Goal: Find specific page/section: Find specific page/section

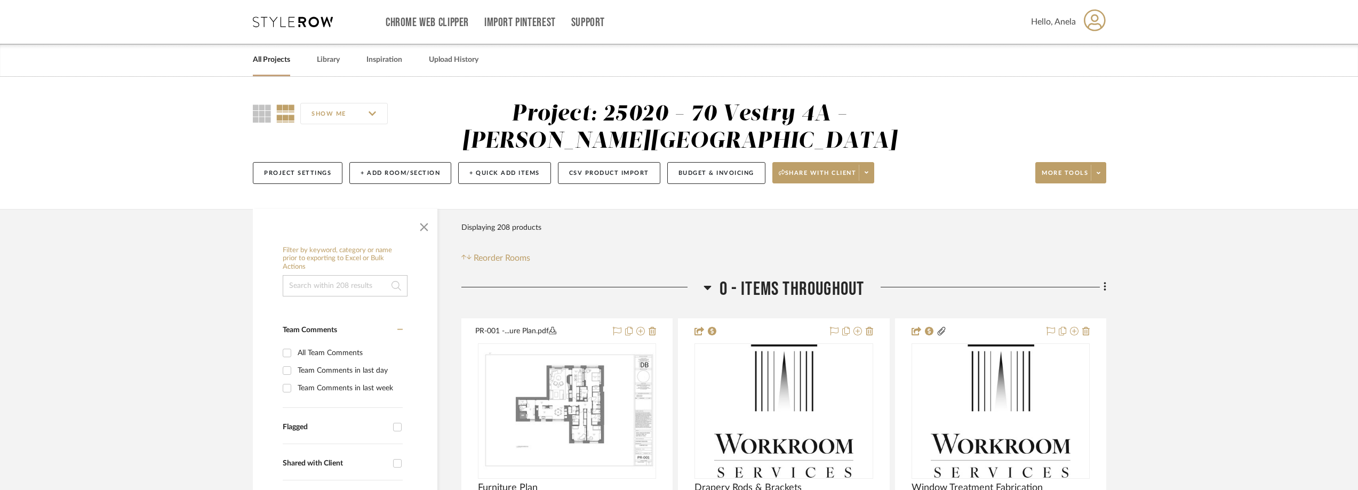
click at [305, 19] on icon at bounding box center [293, 22] width 80 height 11
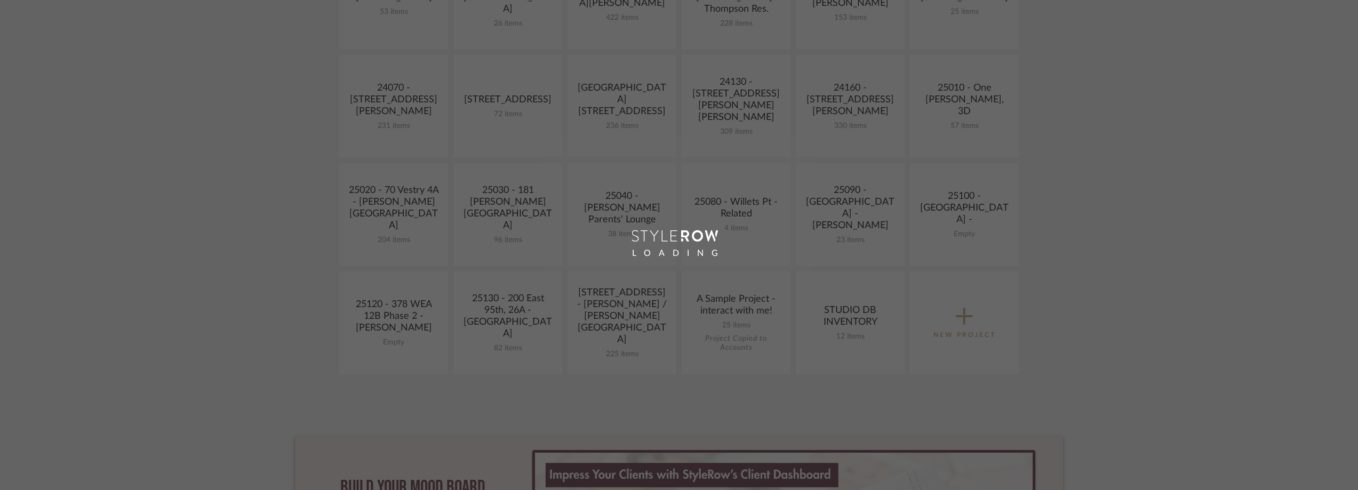
scroll to position [427, 0]
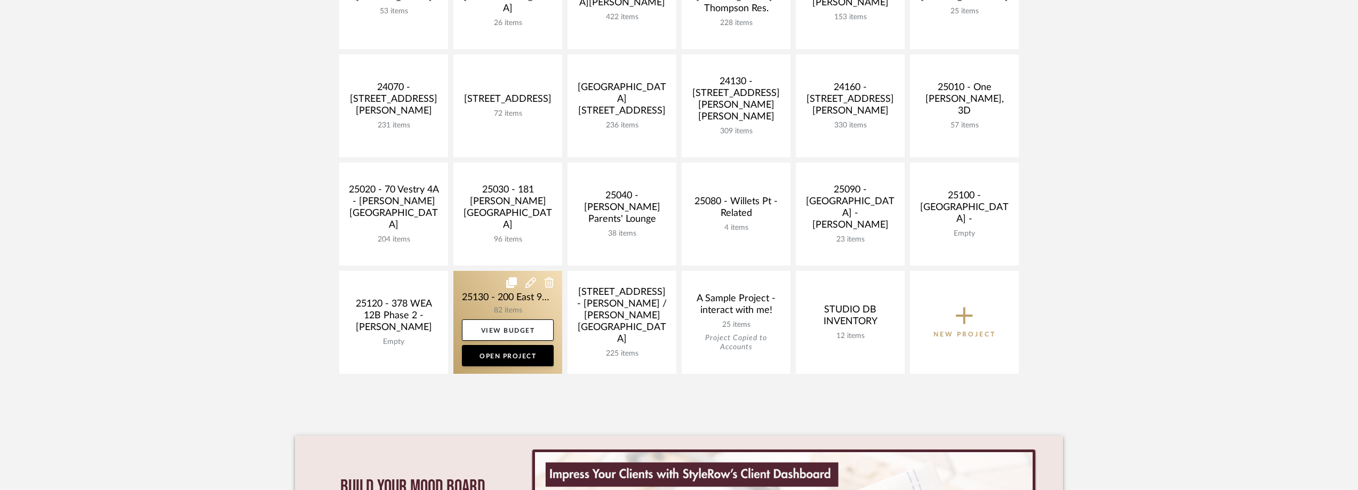
click at [493, 298] on link at bounding box center [507, 322] width 109 height 103
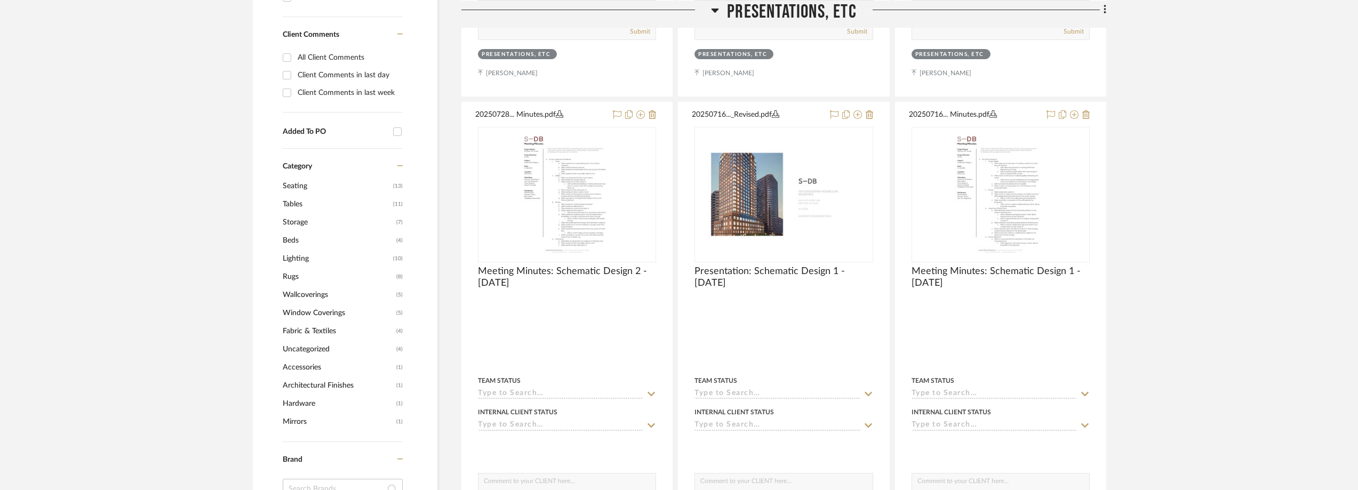
scroll to position [800, 0]
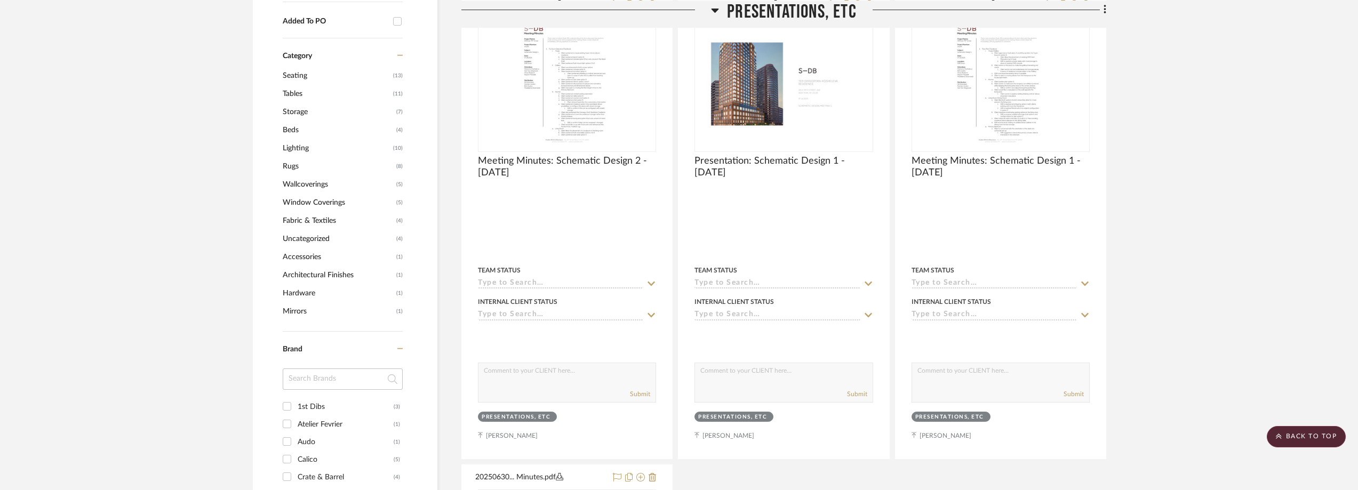
click at [329, 371] on input at bounding box center [343, 379] width 120 height 21
type input "OTR"
click at [325, 399] on div "Otras Formas" at bounding box center [346, 407] width 96 height 17
click at [296, 399] on input "Otras Formas (1)" at bounding box center [286, 406] width 17 height 17
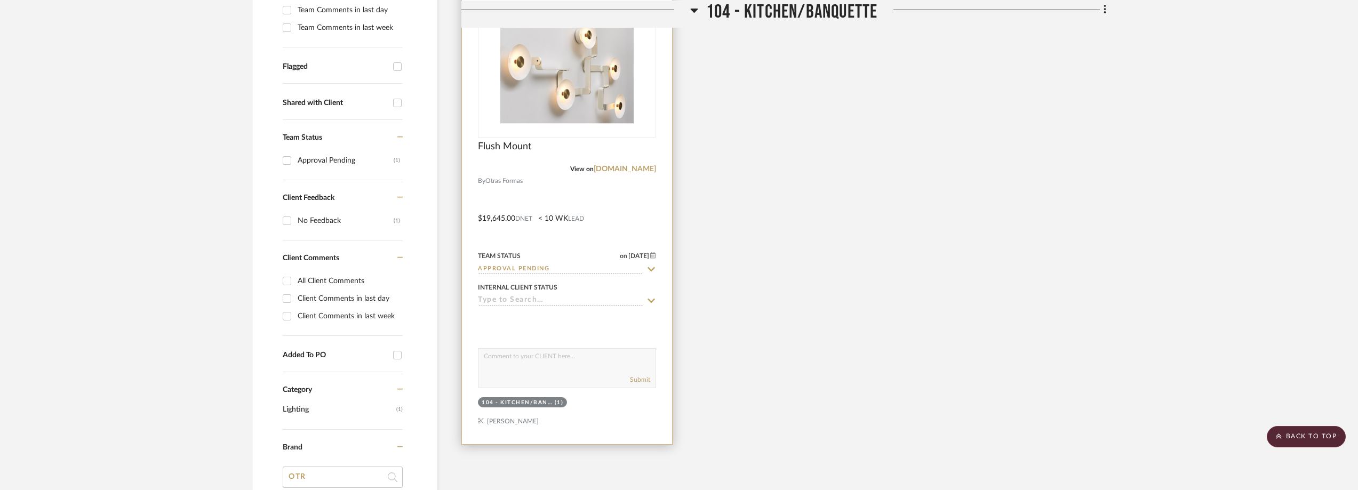
scroll to position [321, 0]
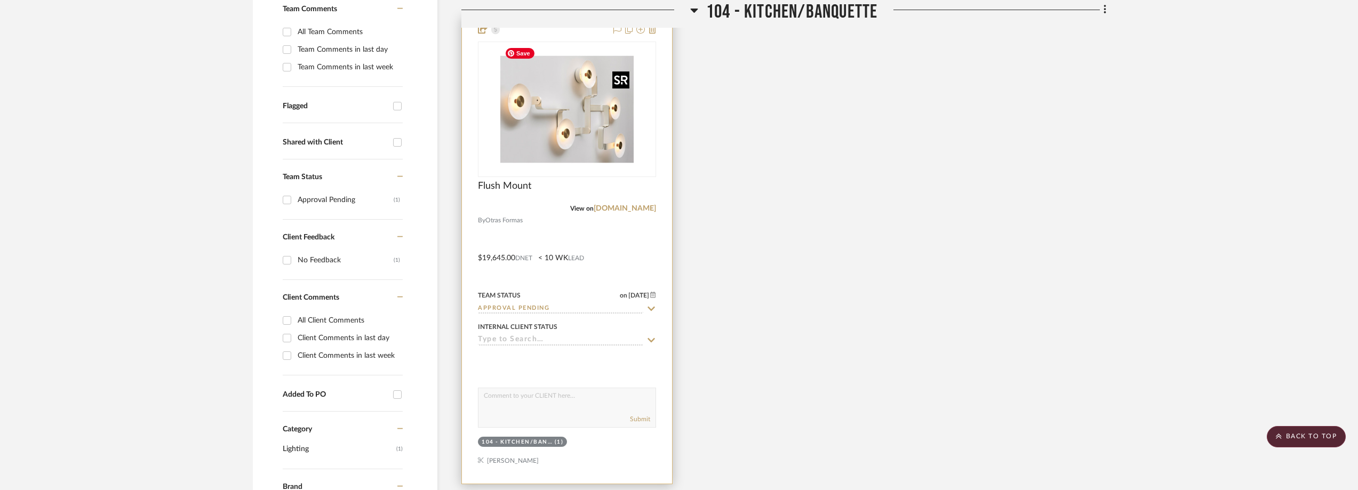
click at [0, 0] on img at bounding box center [0, 0] width 0 height 0
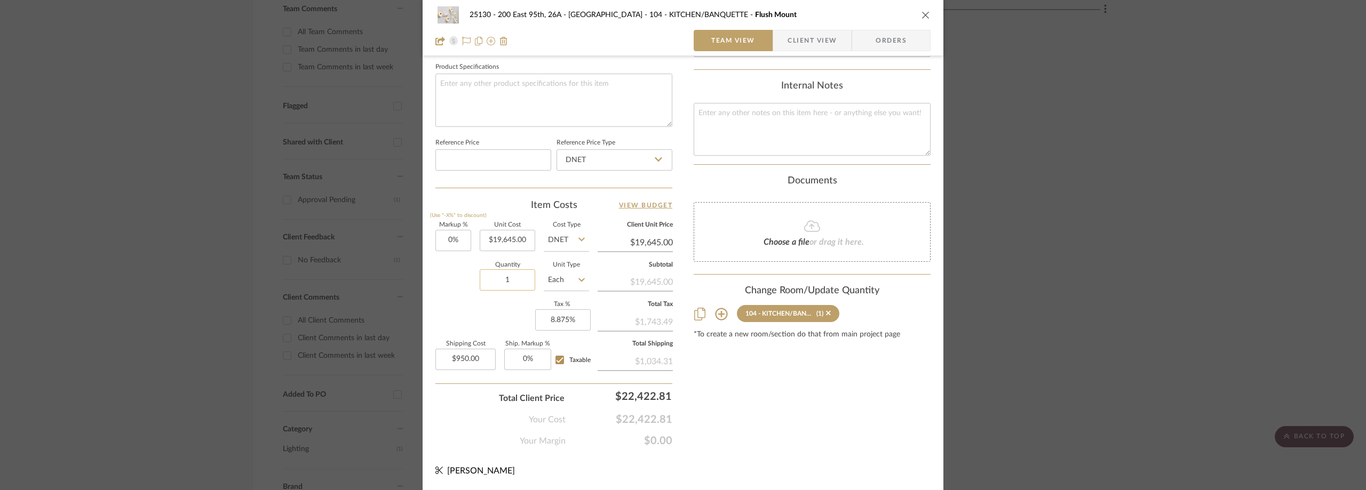
scroll to position [183, 0]
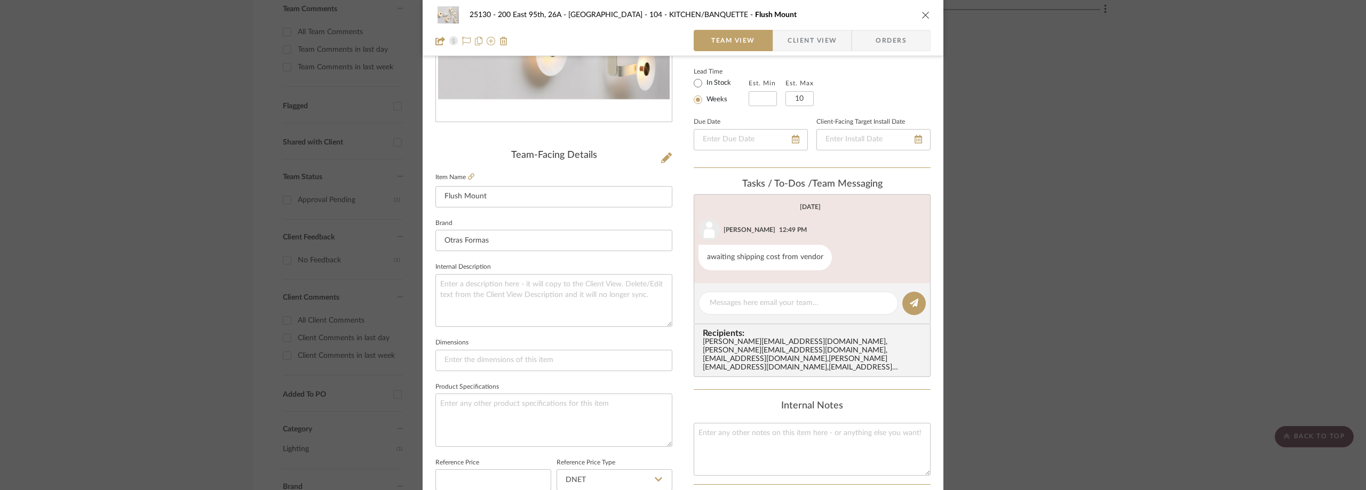
click at [229, 189] on div "25130 - 200 East 95th, 26A - Kosheleva 104 - KITCHEN/BANQUETTE Flush Mount Team…" at bounding box center [683, 245] width 1366 height 490
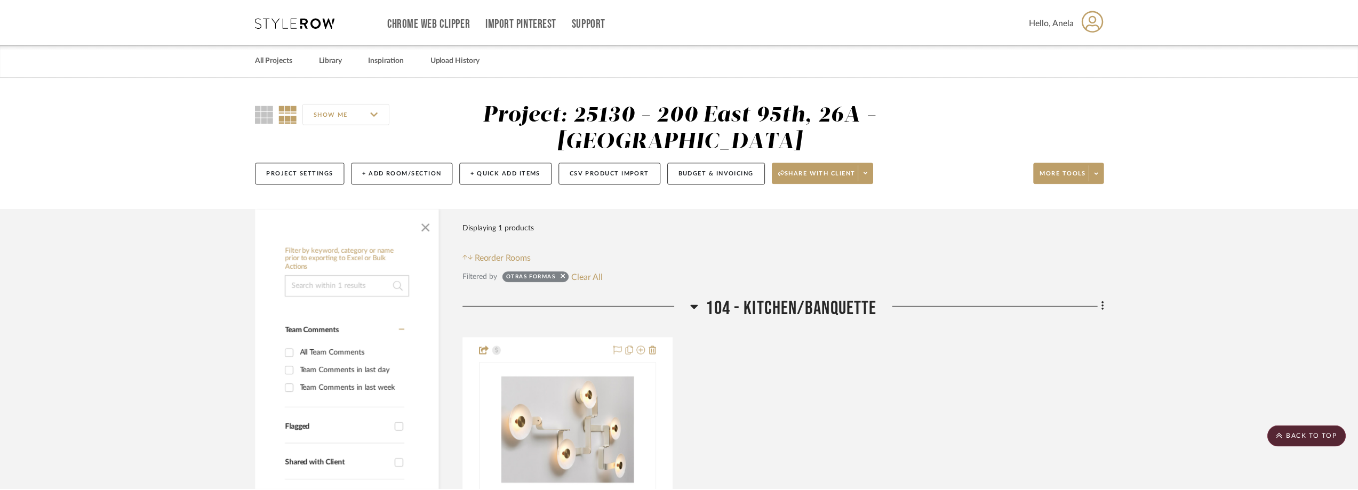
scroll to position [321, 0]
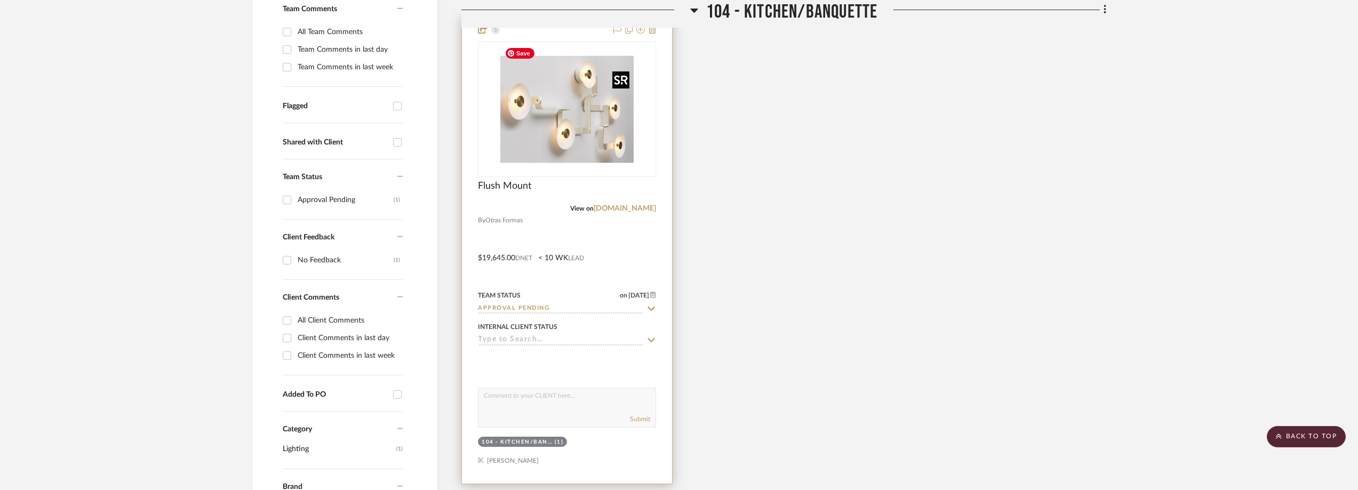
click at [521, 128] on img "0" at bounding box center [566, 109] width 133 height 133
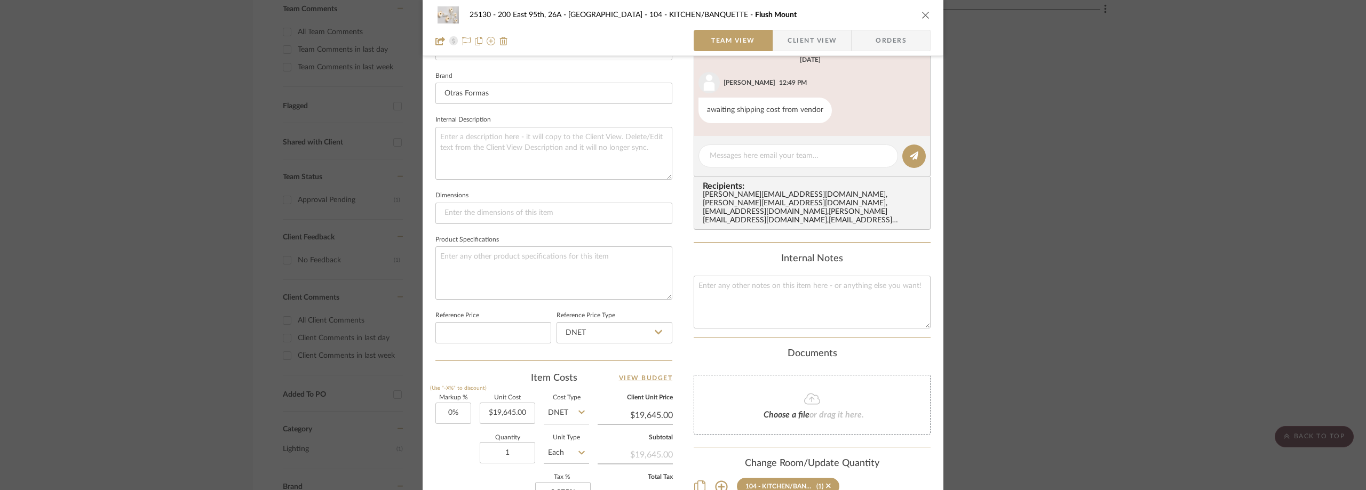
scroll to position [236, 0]
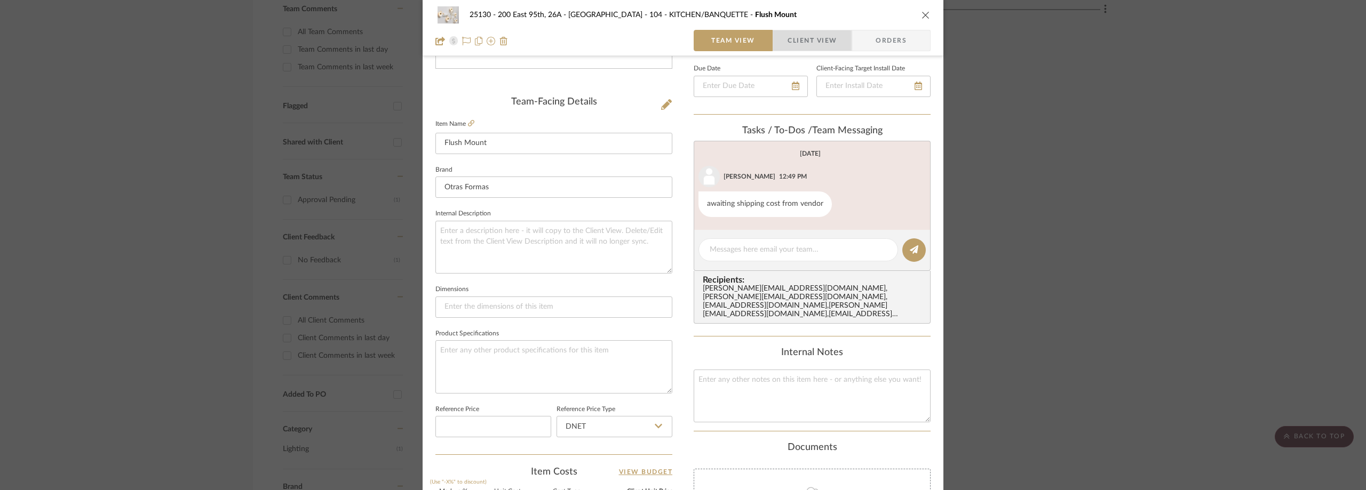
click at [794, 42] on span "Client View" at bounding box center [811, 40] width 49 height 21
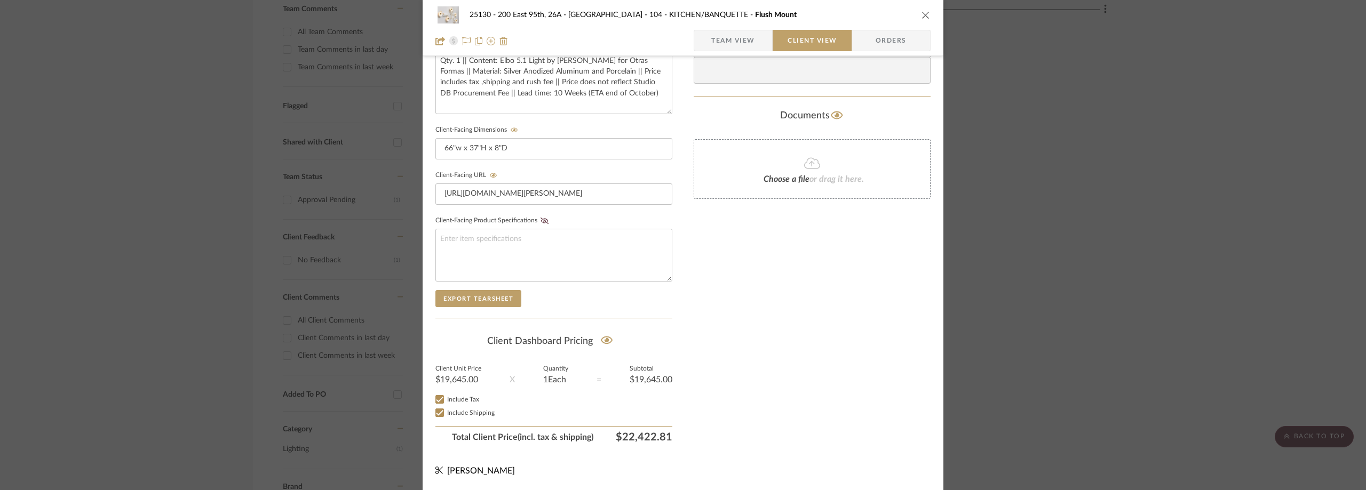
scroll to position [299, 0]
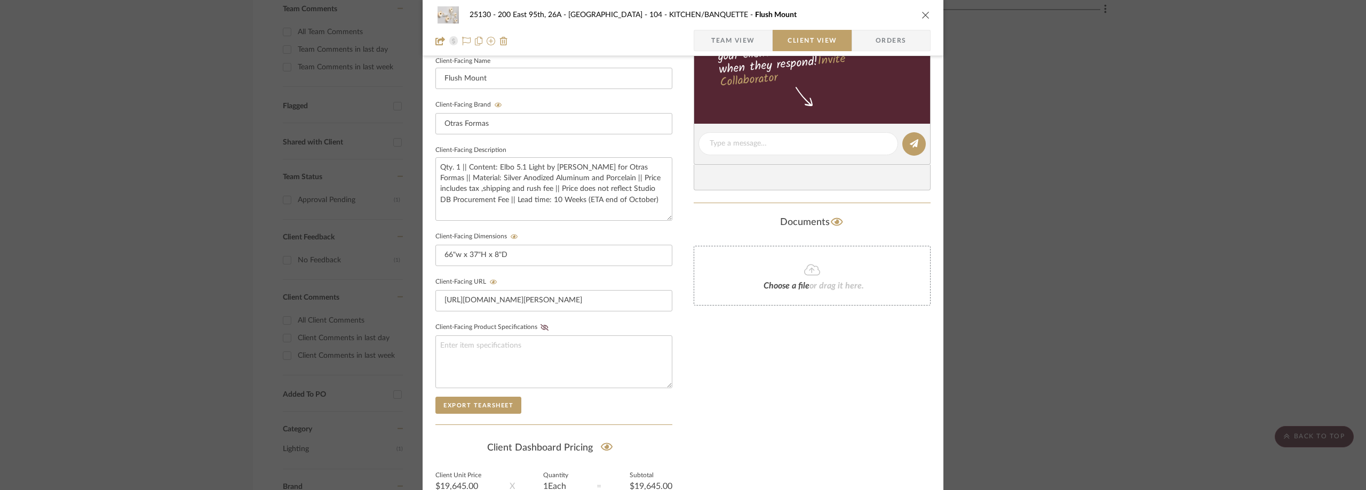
click at [98, 228] on div "25130 - 200 East 95th, 26A - Kosheleva 104 - KITCHEN/BANQUETTE Flush Mount Team…" at bounding box center [683, 245] width 1366 height 490
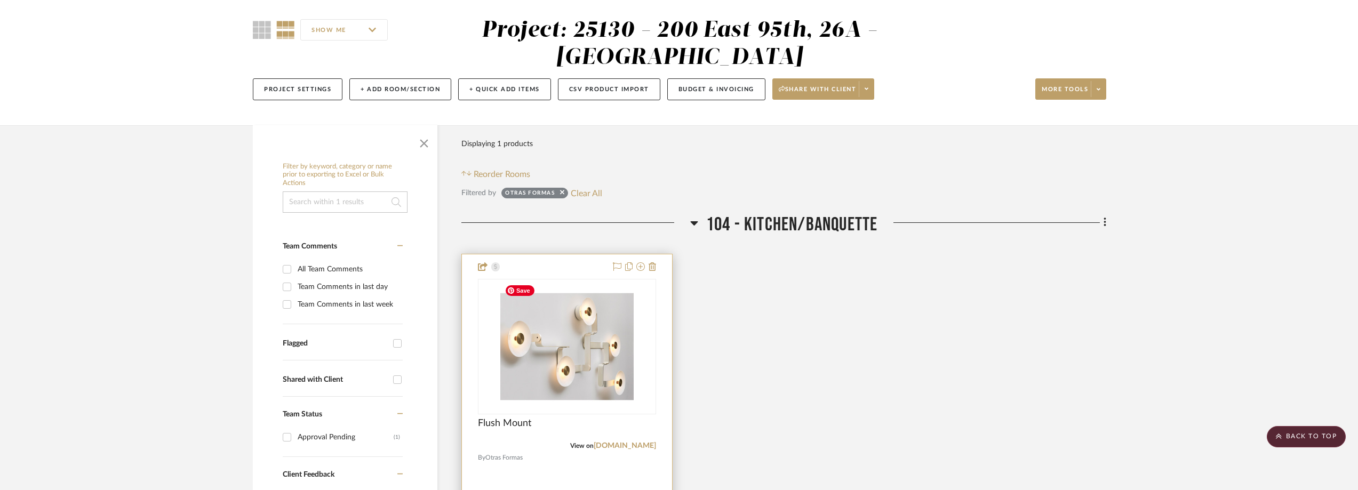
scroll to position [54, 0]
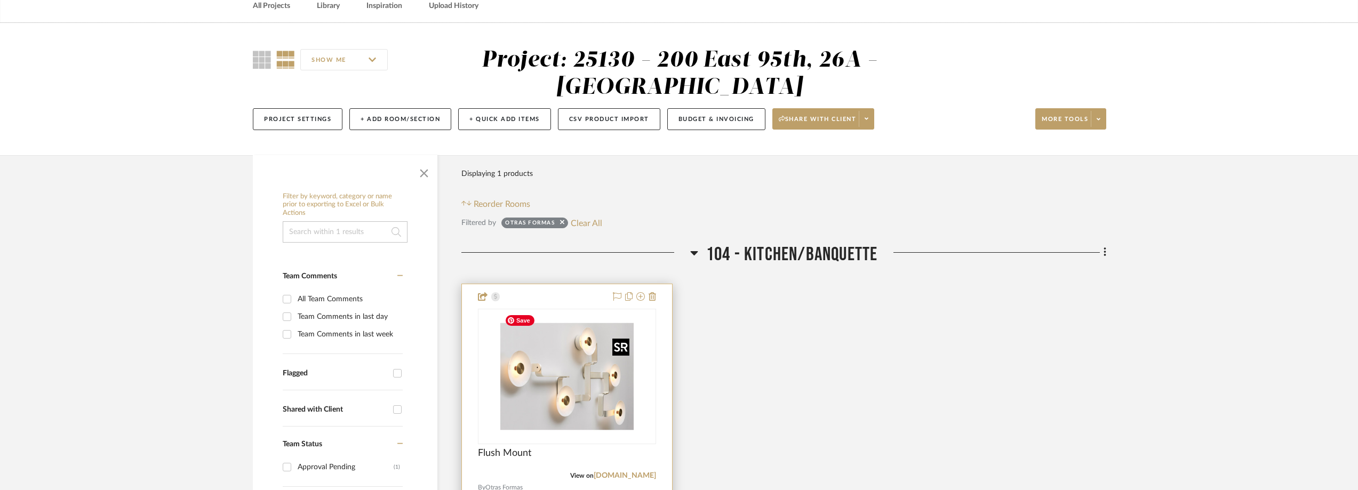
click at [558, 330] on img "0" at bounding box center [566, 376] width 133 height 133
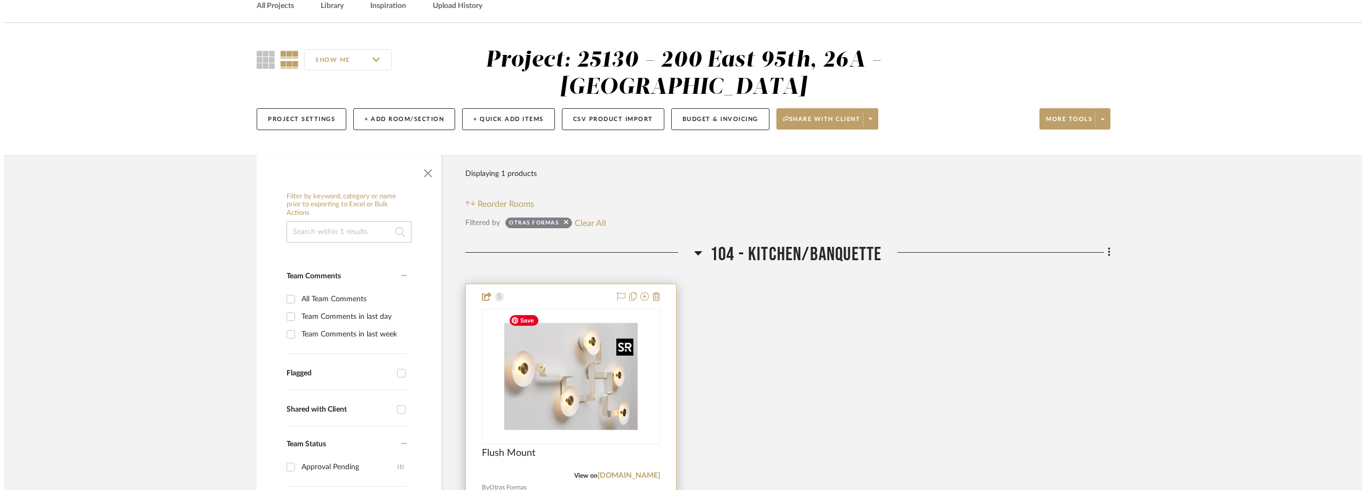
scroll to position [0, 0]
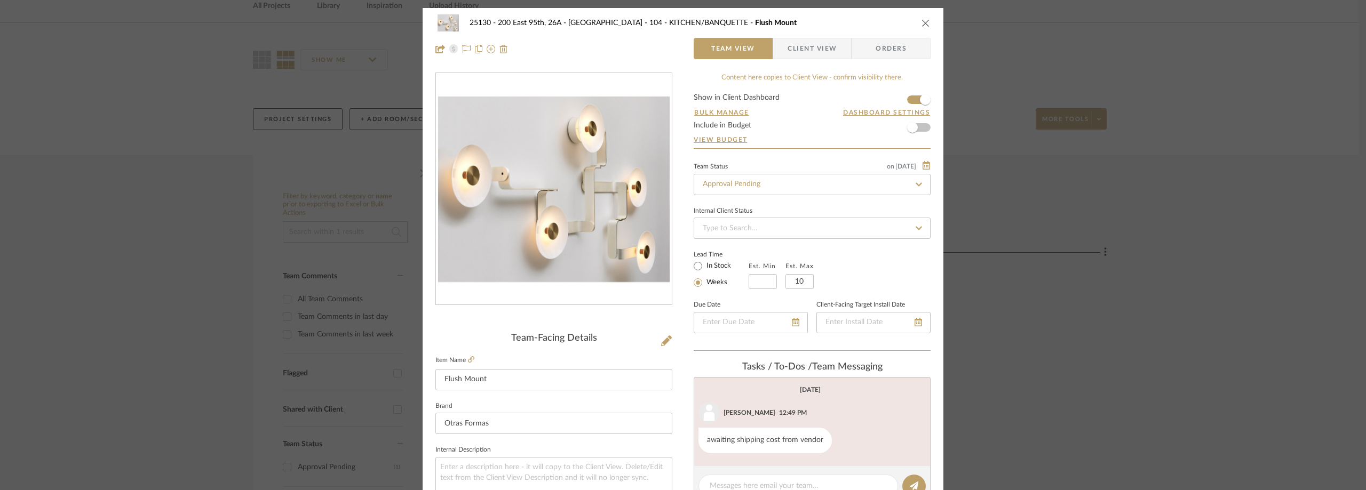
click at [801, 60] on div "25130 - 200 East 95th, 26A - Kosheleva 104 - KITCHEN/BANQUETTE Flush Mount Team…" at bounding box center [683, 36] width 521 height 56
click at [802, 48] on span "Client View" at bounding box center [811, 48] width 49 height 21
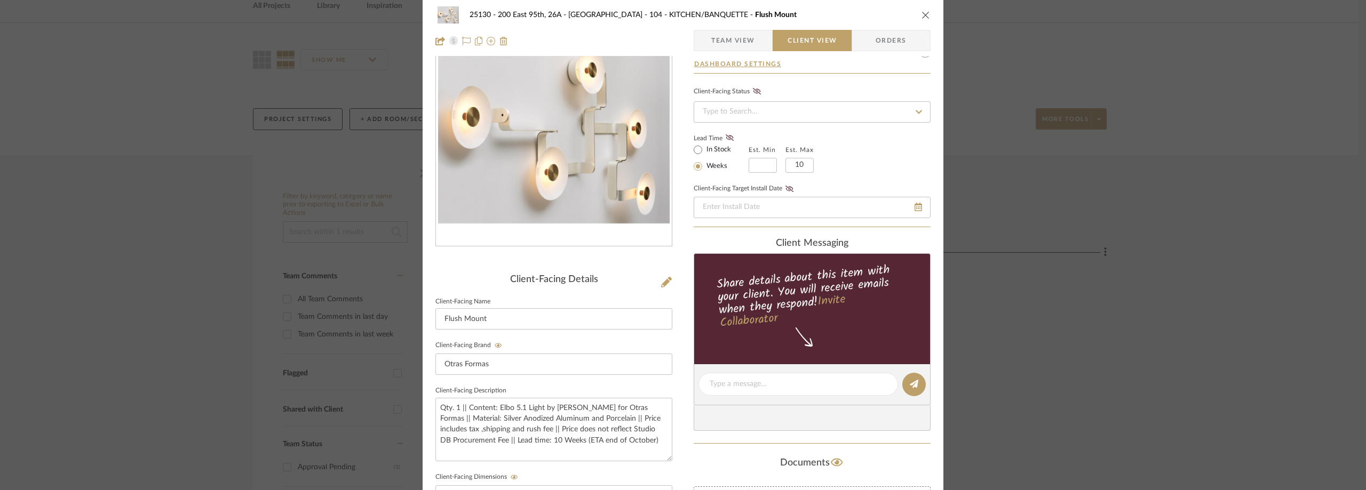
scroll to position [160, 0]
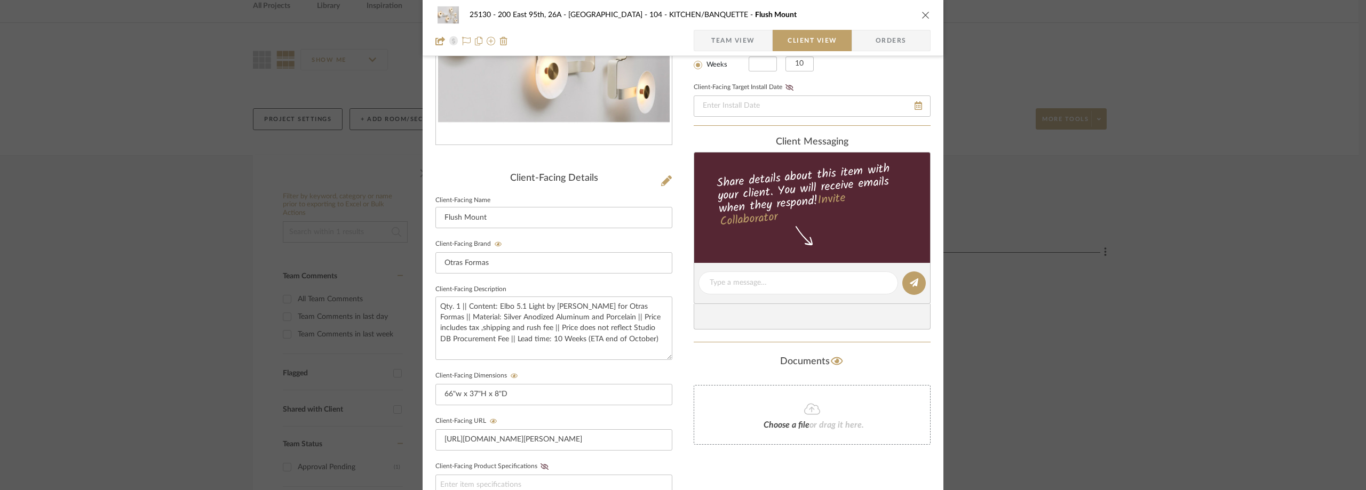
click at [283, 262] on div "25130 - 200 East 95th, 26A - Kosheleva 104 - KITCHEN/BANQUETTE Flush Mount Team…" at bounding box center [683, 245] width 1366 height 490
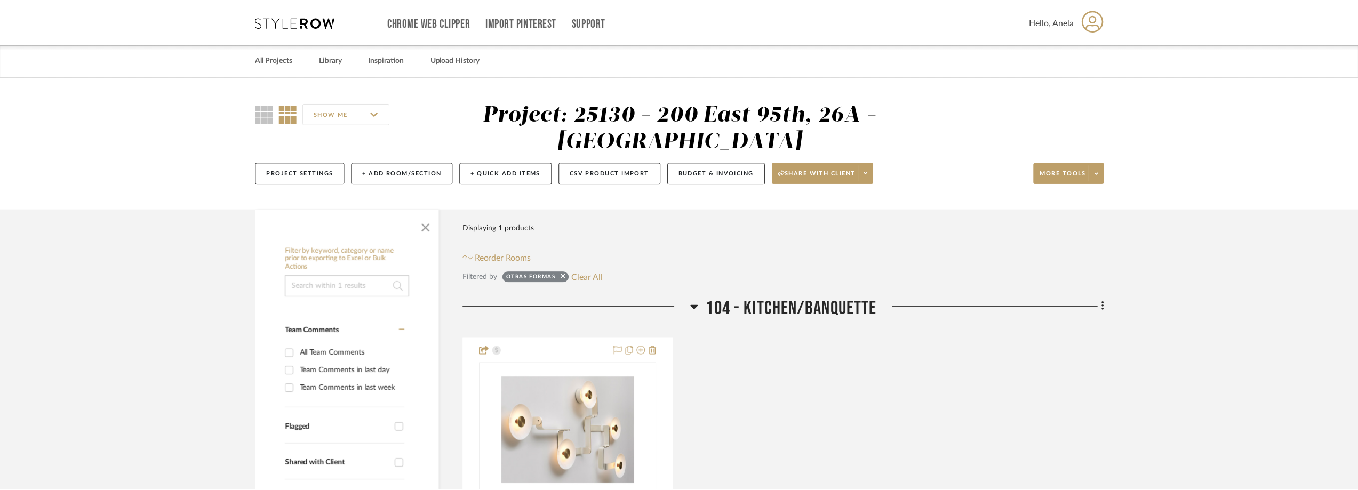
scroll to position [54, 0]
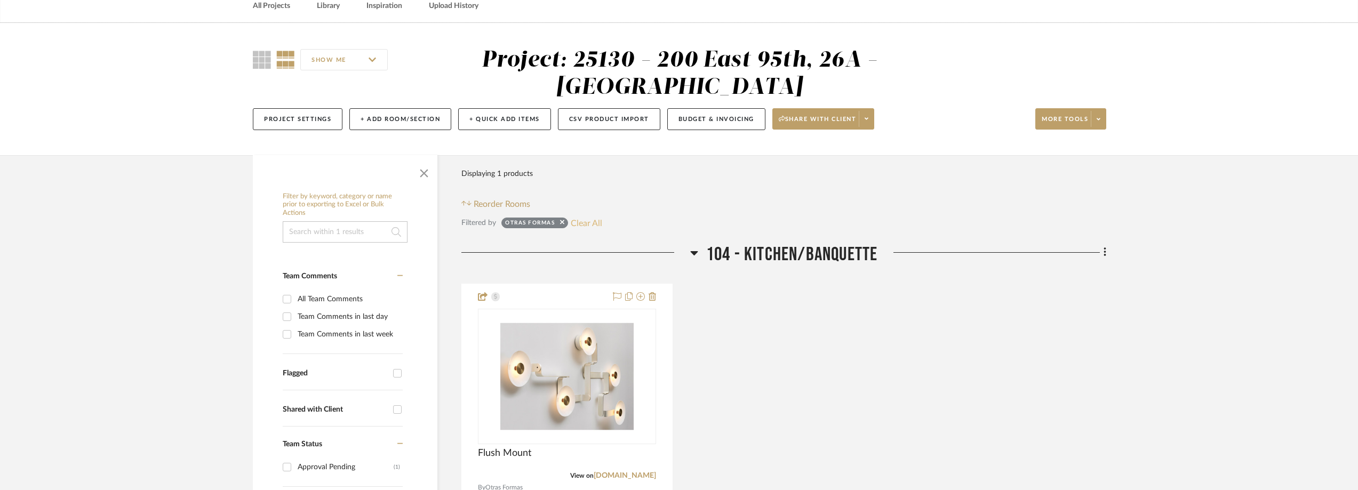
click at [581, 219] on button "Clear All" at bounding box center [586, 223] width 31 height 14
checkbox input "false"
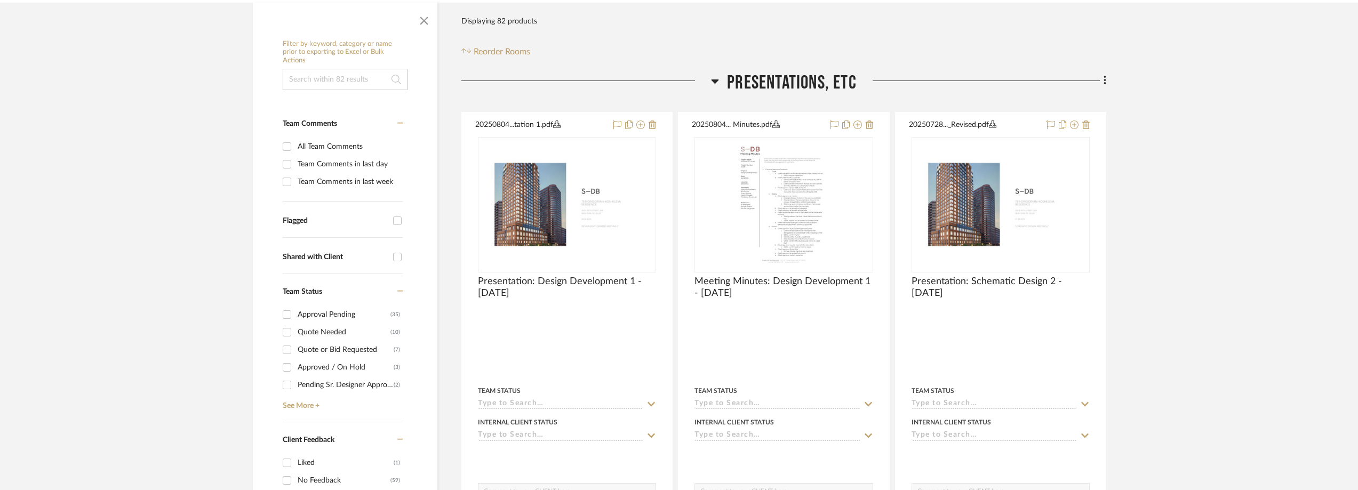
scroll to position [267, 0]
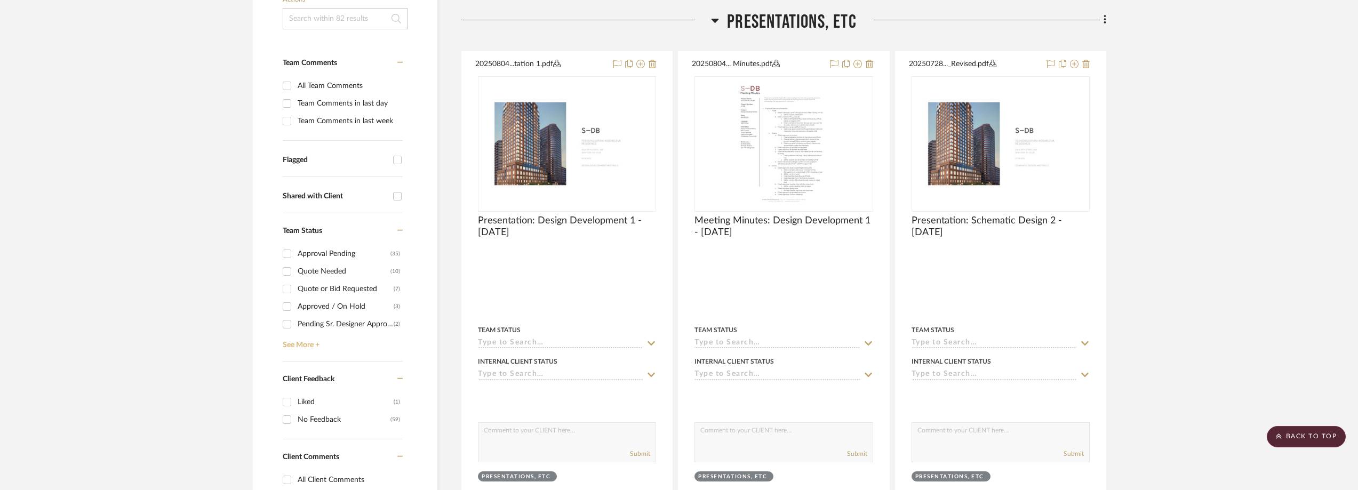
click at [299, 339] on link "See More +" at bounding box center [341, 341] width 123 height 17
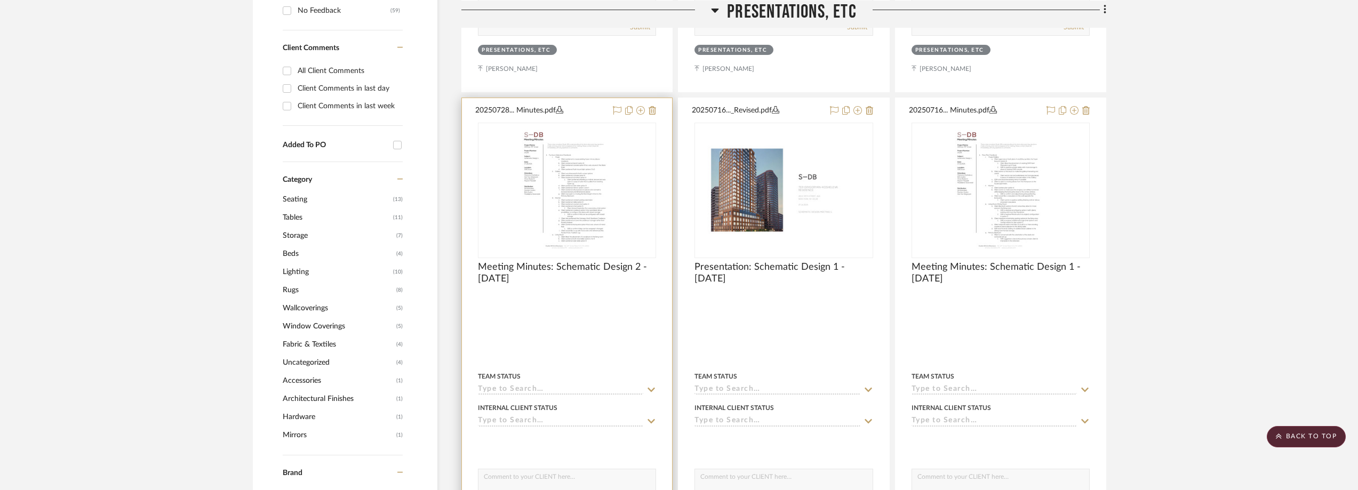
scroll to position [854, 0]
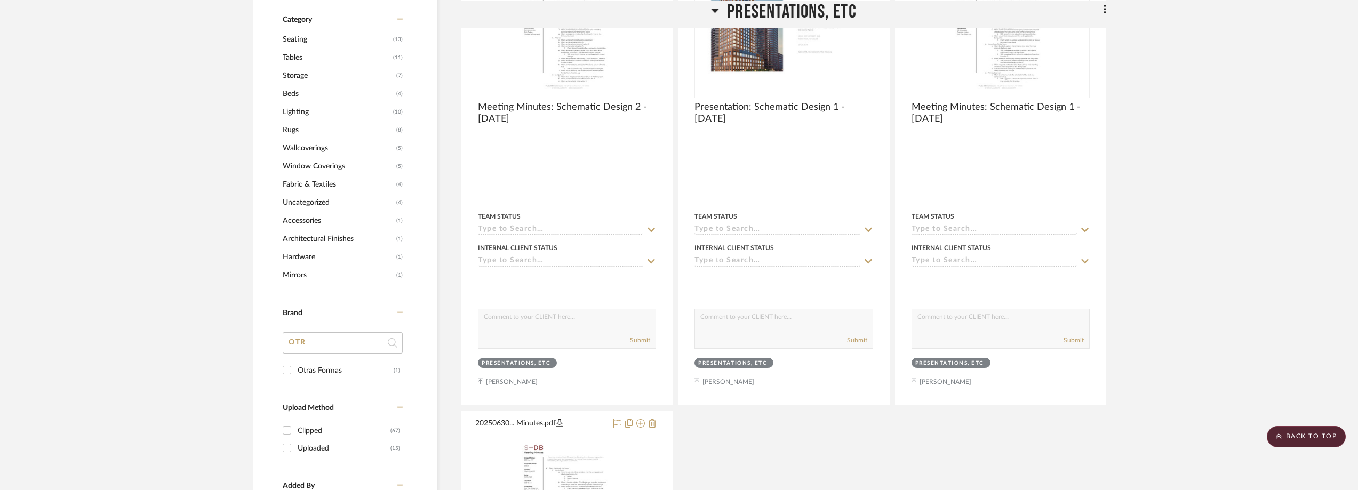
click at [338, 348] on input "OTR" at bounding box center [343, 342] width 120 height 21
type input "OT"
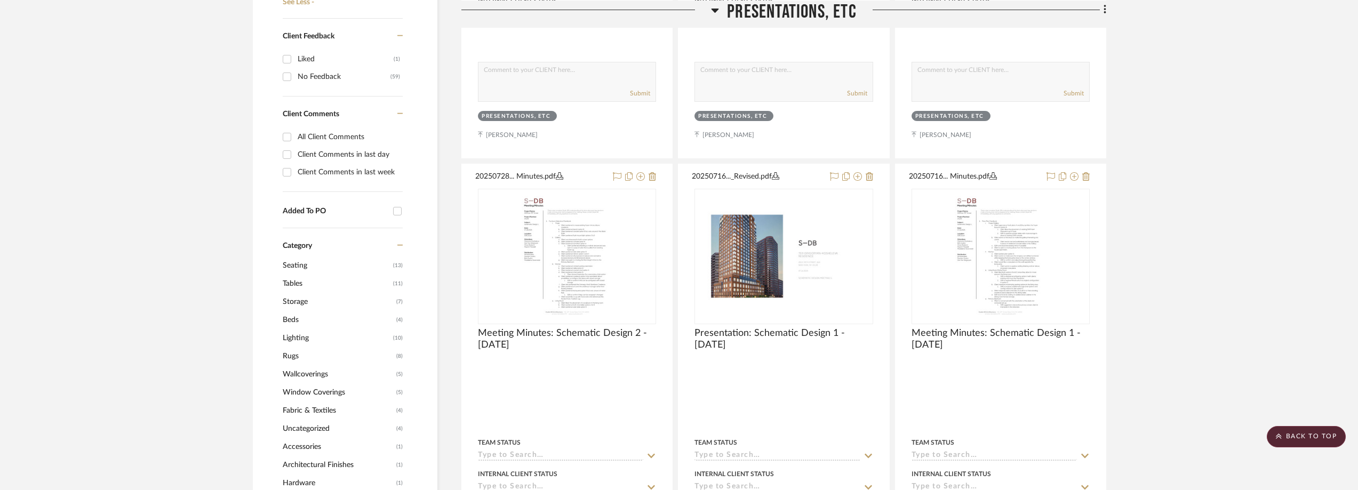
scroll to position [481, 0]
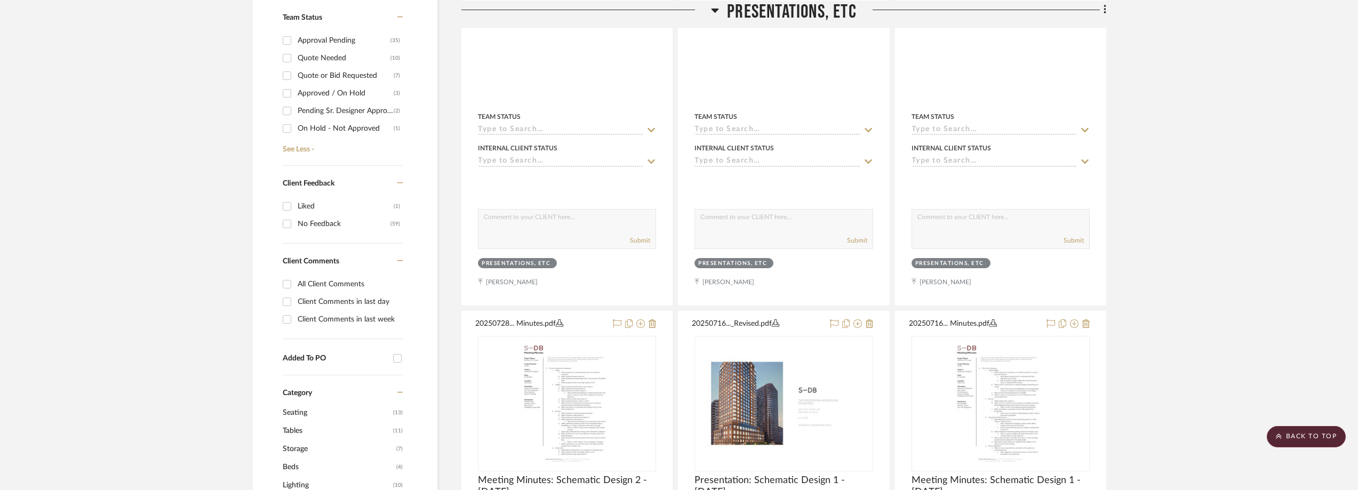
click at [346, 303] on div "Client Comments in last day" at bounding box center [349, 301] width 102 height 17
click at [296, 303] on input "Client Comments in last day" at bounding box center [286, 301] width 17 height 17
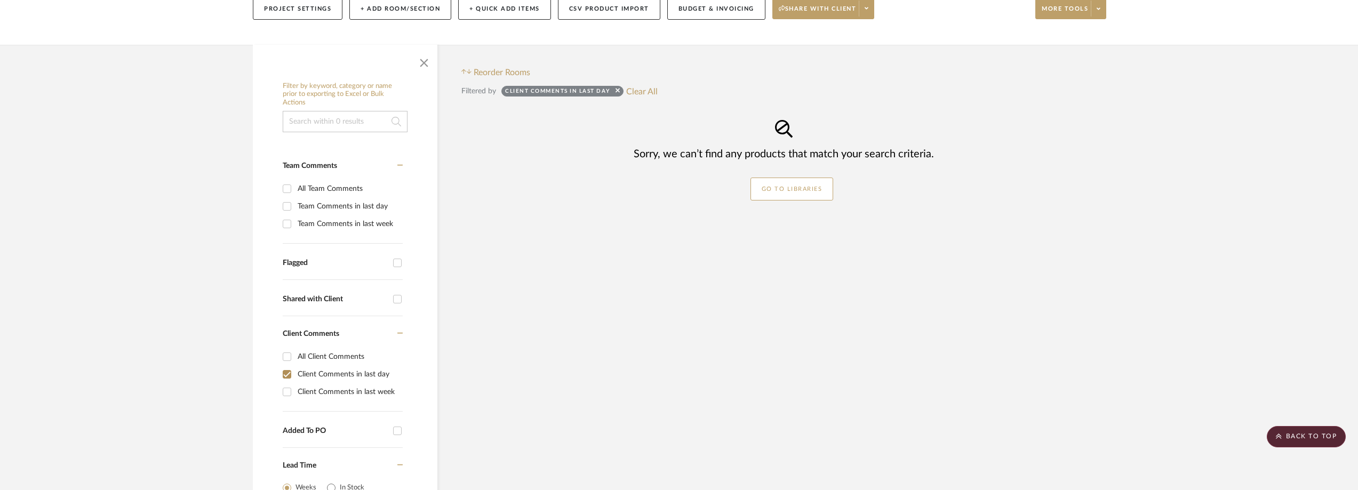
scroll to position [80, 0]
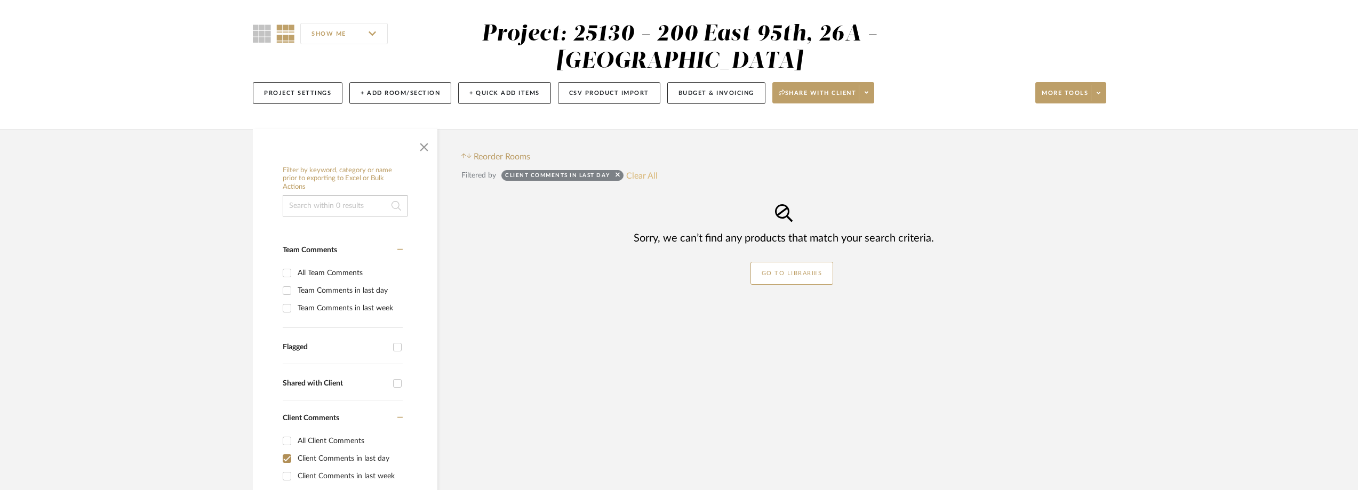
click at [632, 170] on button "Clear All" at bounding box center [641, 176] width 31 height 14
checkbox input "false"
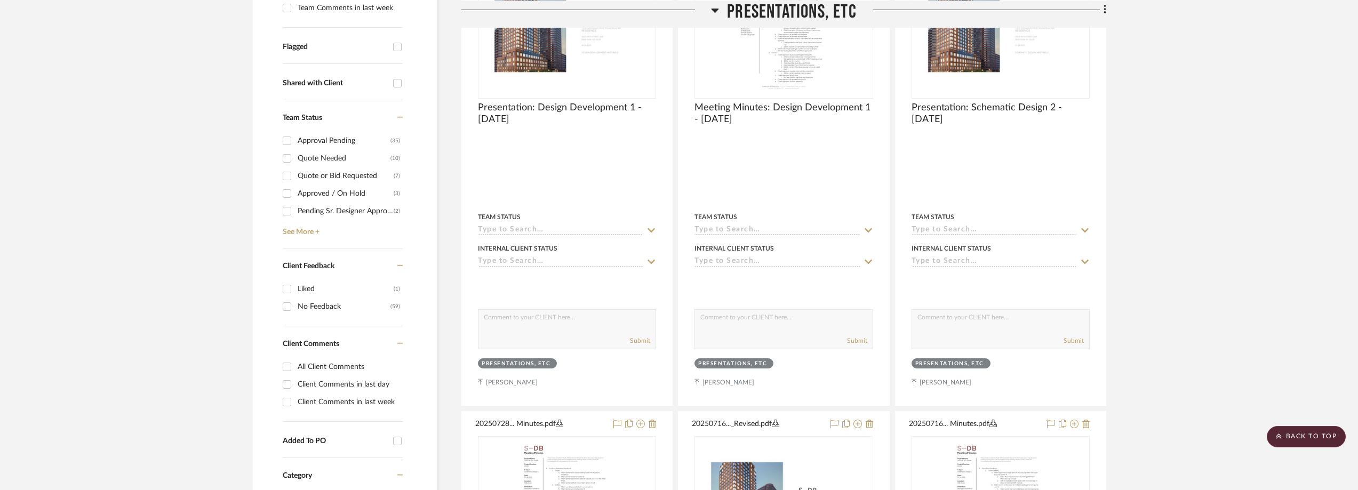
scroll to position [507, 0]
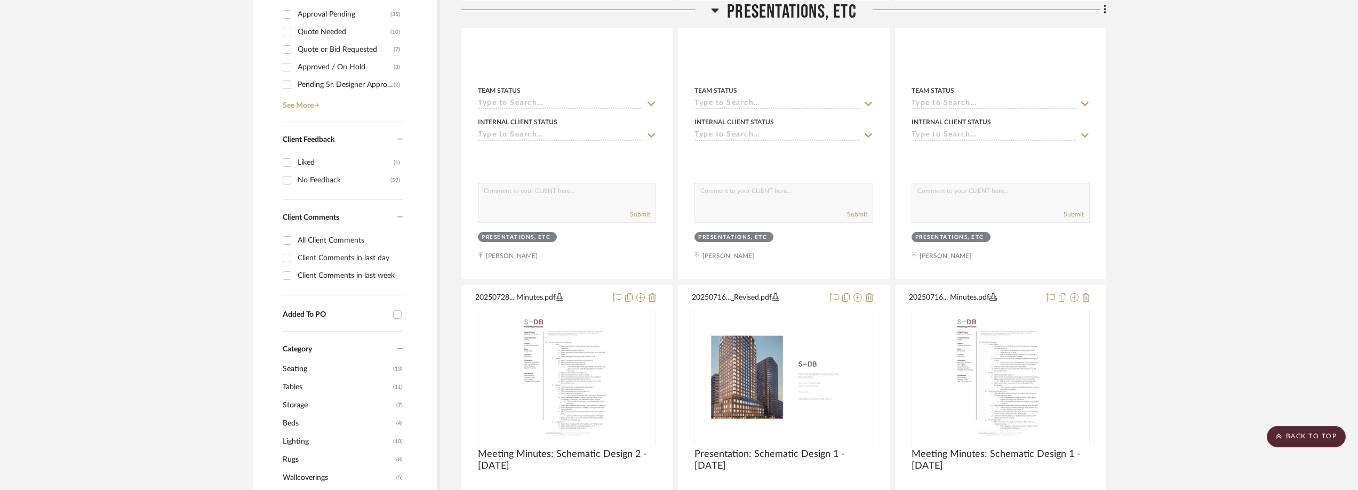
click at [369, 277] on div "Client Comments in last week" at bounding box center [349, 275] width 102 height 17
click at [296, 277] on input "Client Comments in last week" at bounding box center [286, 275] width 17 height 17
checkbox input "true"
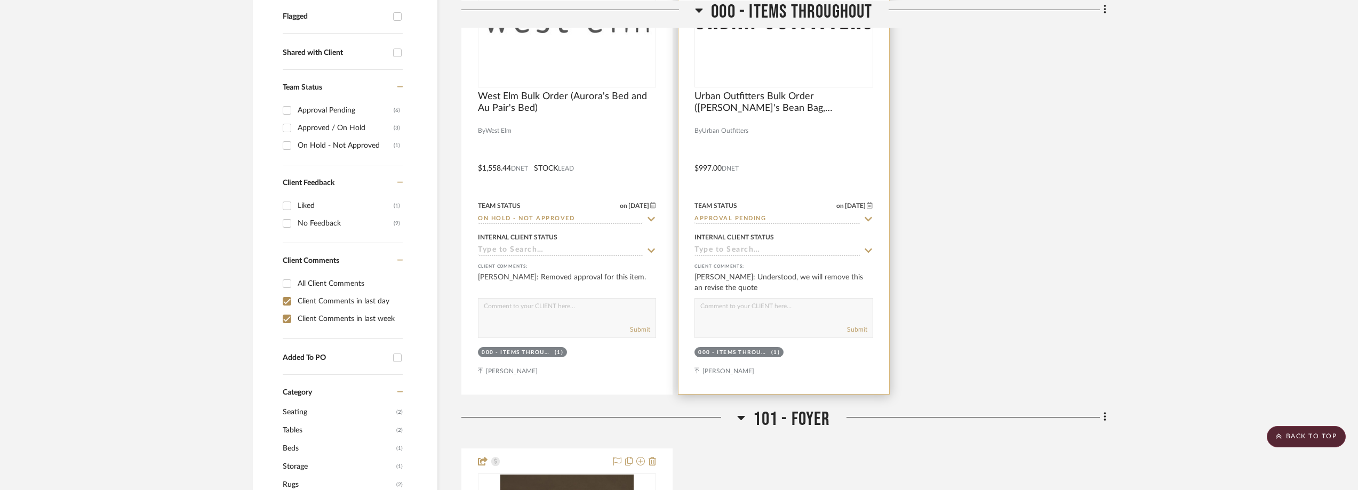
scroll to position [347, 0]
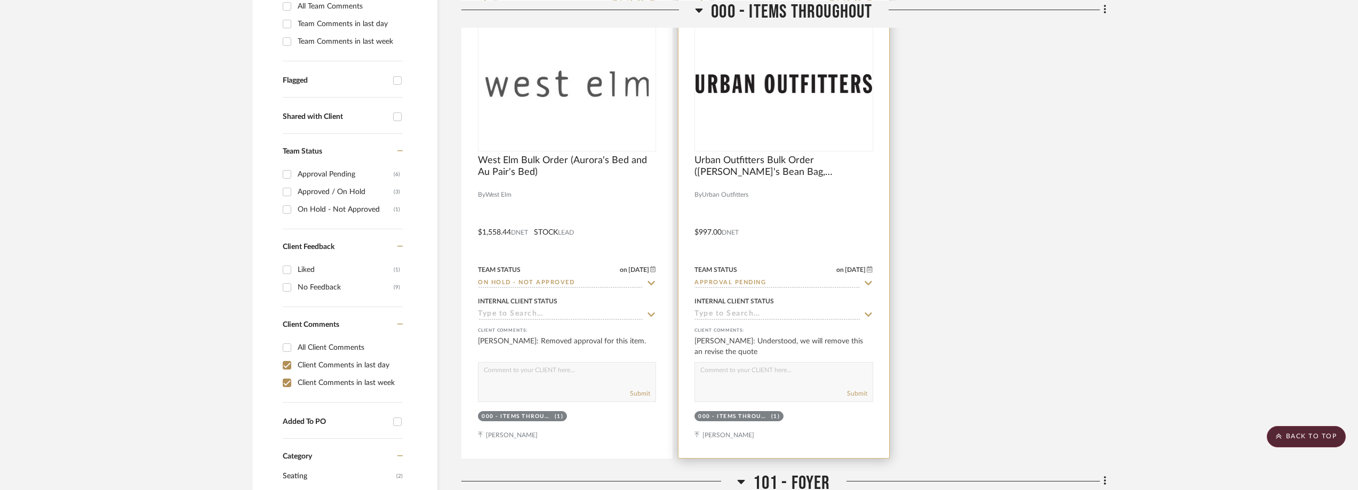
click at [768, 74] on img "0" at bounding box center [784, 83] width 176 height 19
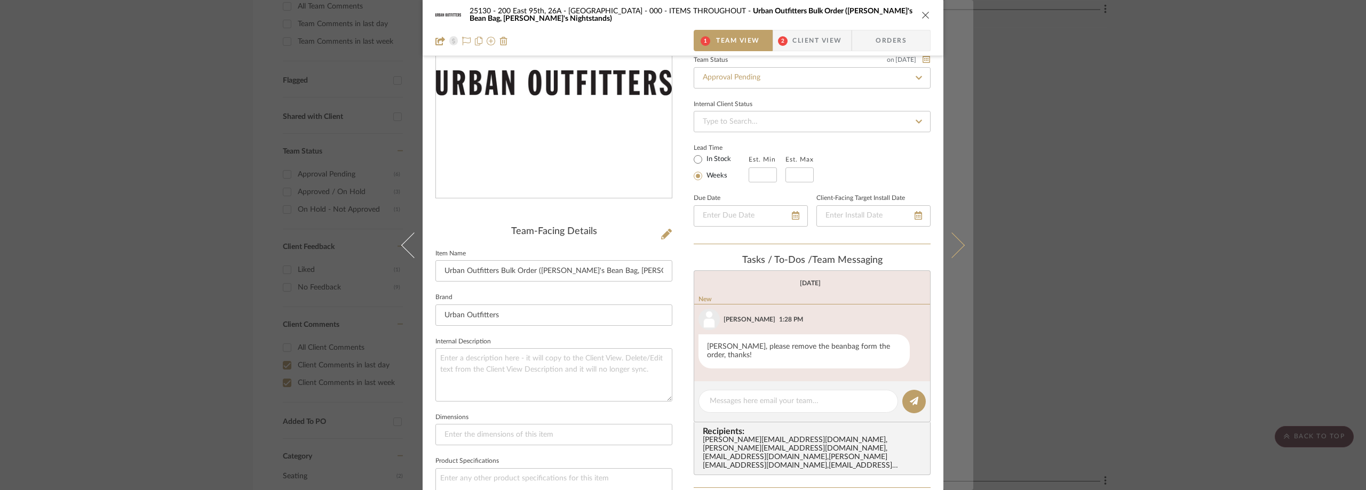
scroll to position [427, 0]
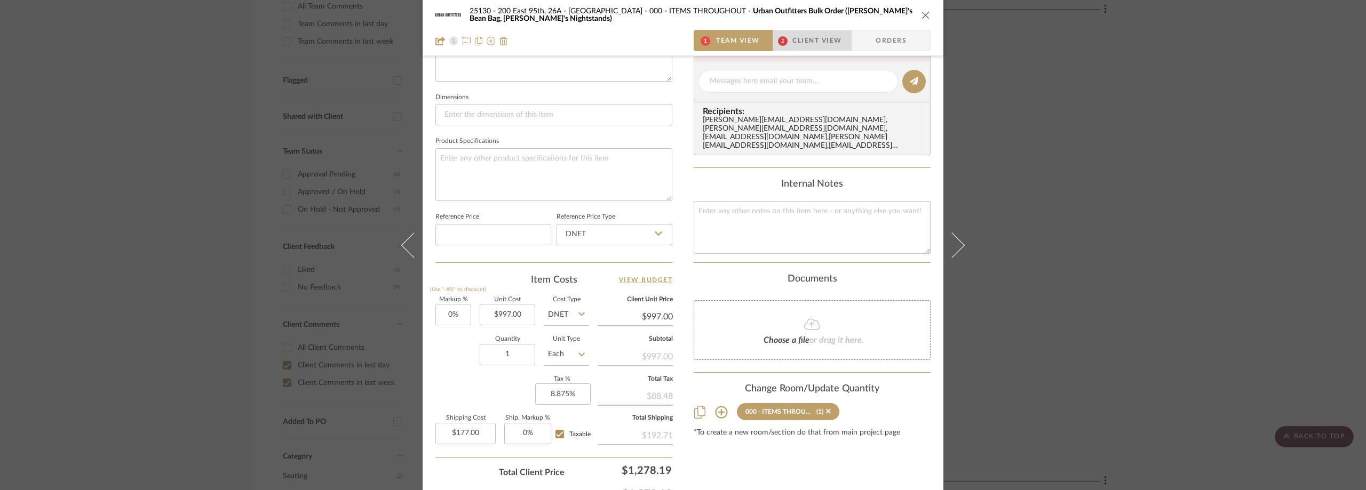
click at [824, 40] on span "Client View" at bounding box center [816, 40] width 49 height 21
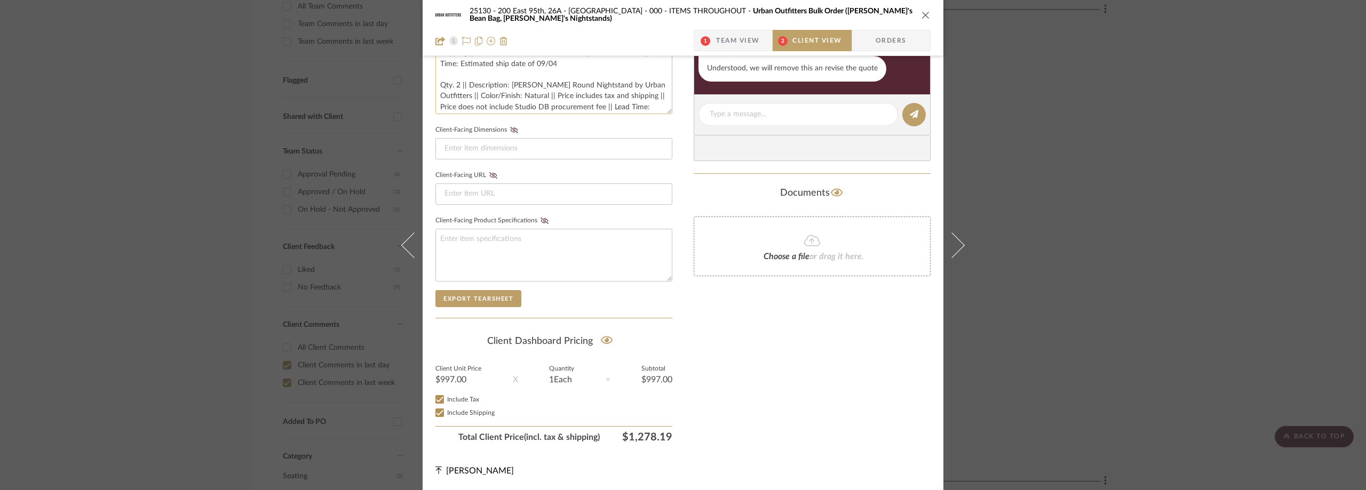
scroll to position [12, 0]
click at [1161, 111] on div "25130 - 200 East 95th, 26A - Kosheleva 000 - ITEMS THROUGHOUT Urban Outfitters …" at bounding box center [683, 245] width 1366 height 490
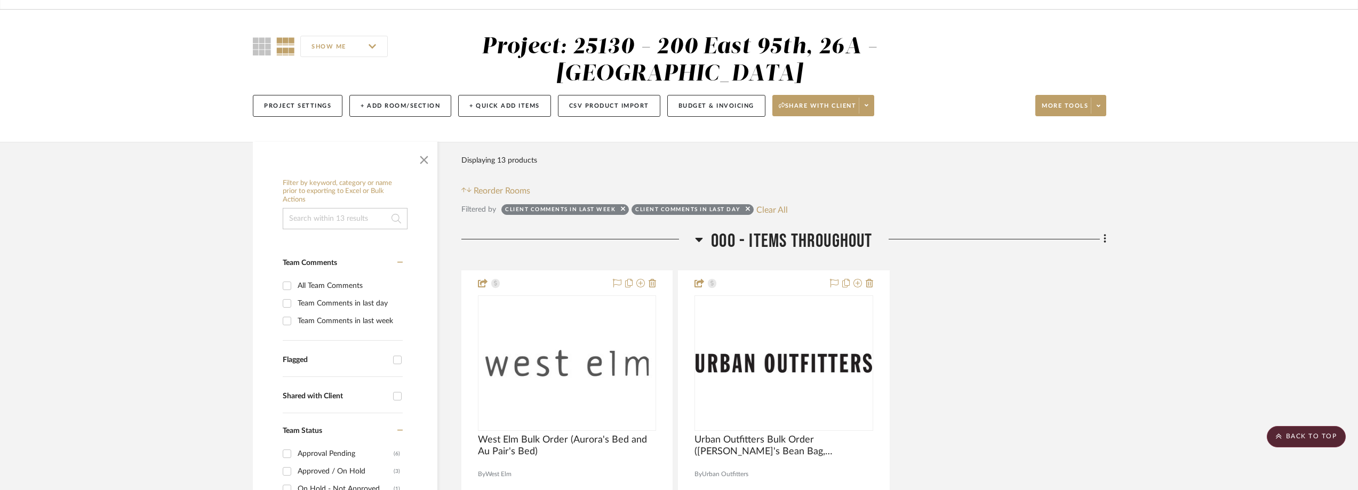
scroll to position [0, 0]
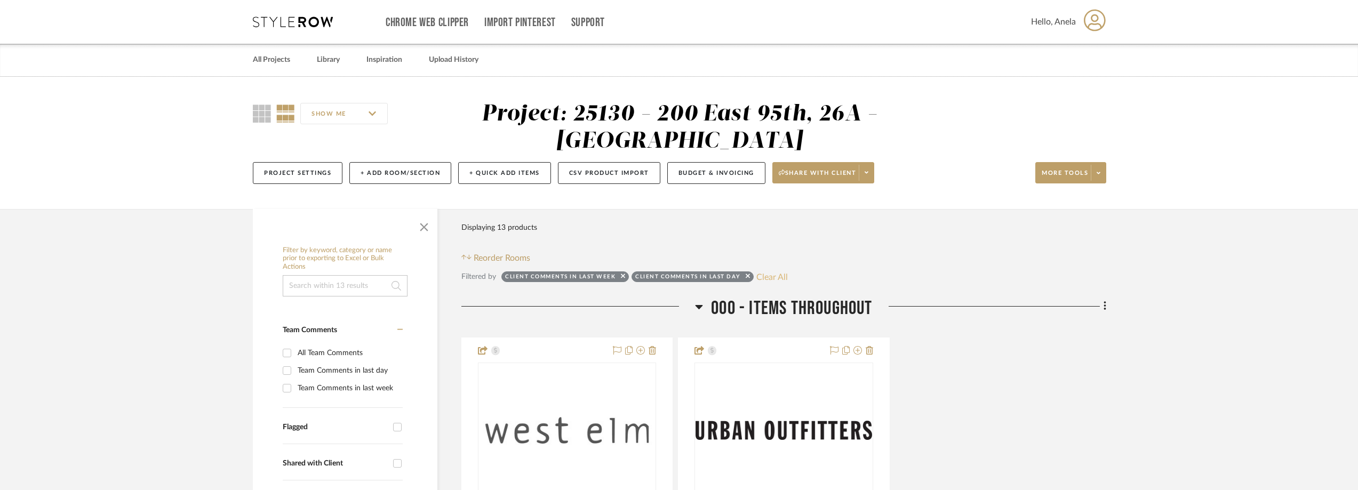
click at [767, 280] on button "Clear All" at bounding box center [771, 277] width 31 height 14
checkbox input "false"
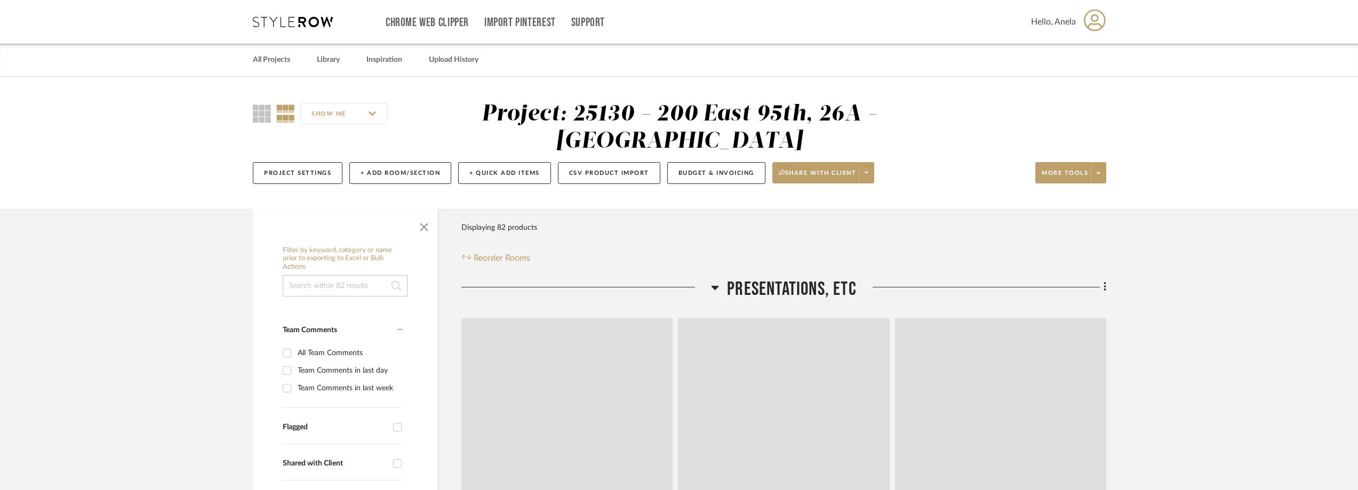
click at [301, 18] on icon at bounding box center [293, 22] width 80 height 11
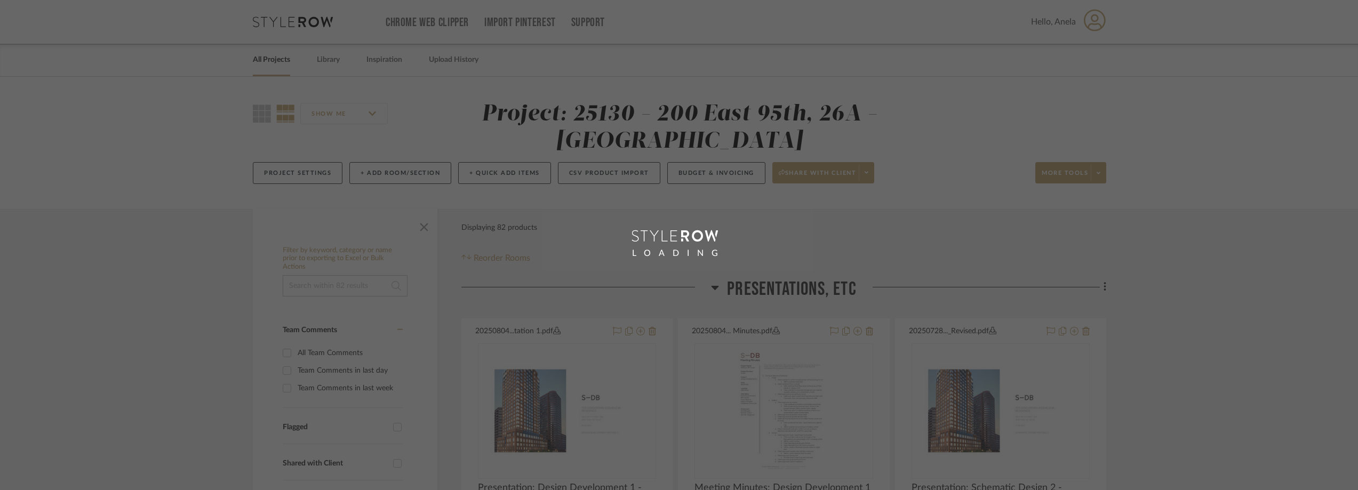
click at [293, 20] on div "LOADING" at bounding box center [679, 245] width 1358 height 490
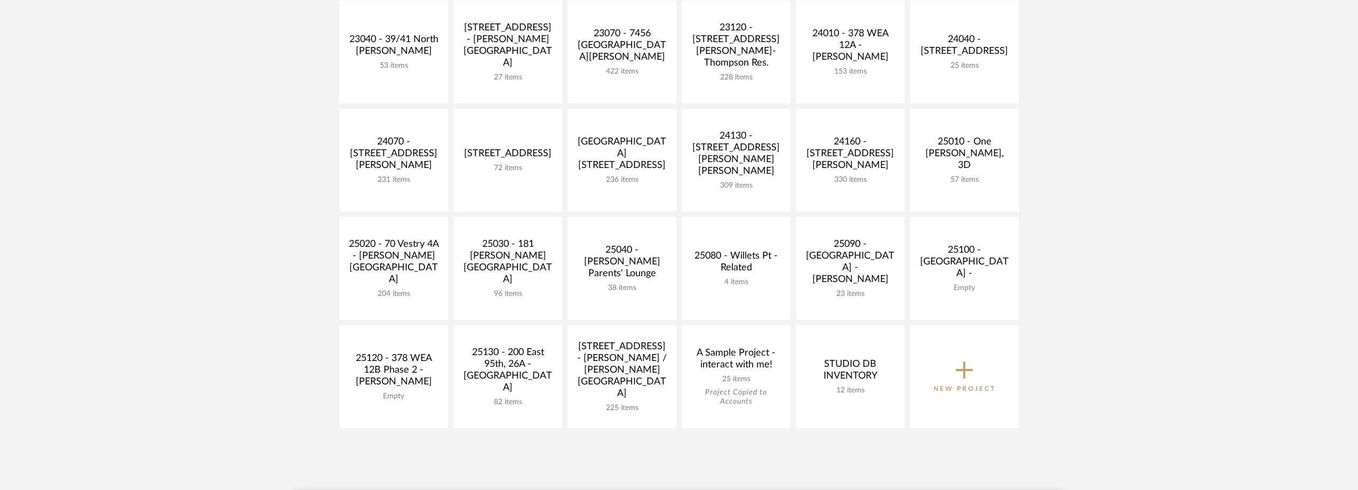
scroll to position [373, 0]
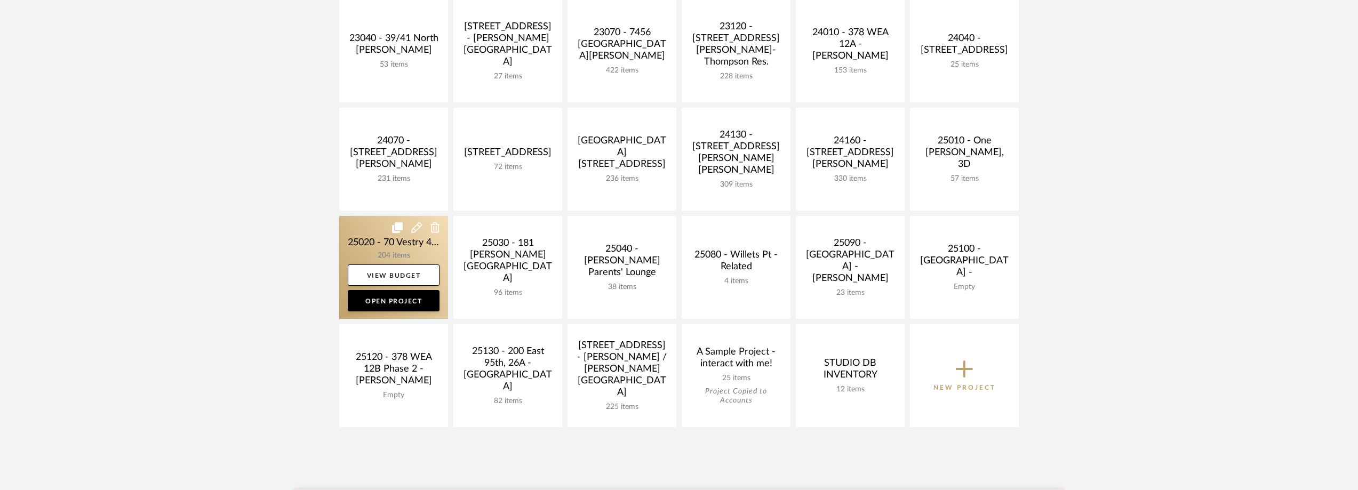
click at [355, 246] on link at bounding box center [393, 267] width 109 height 103
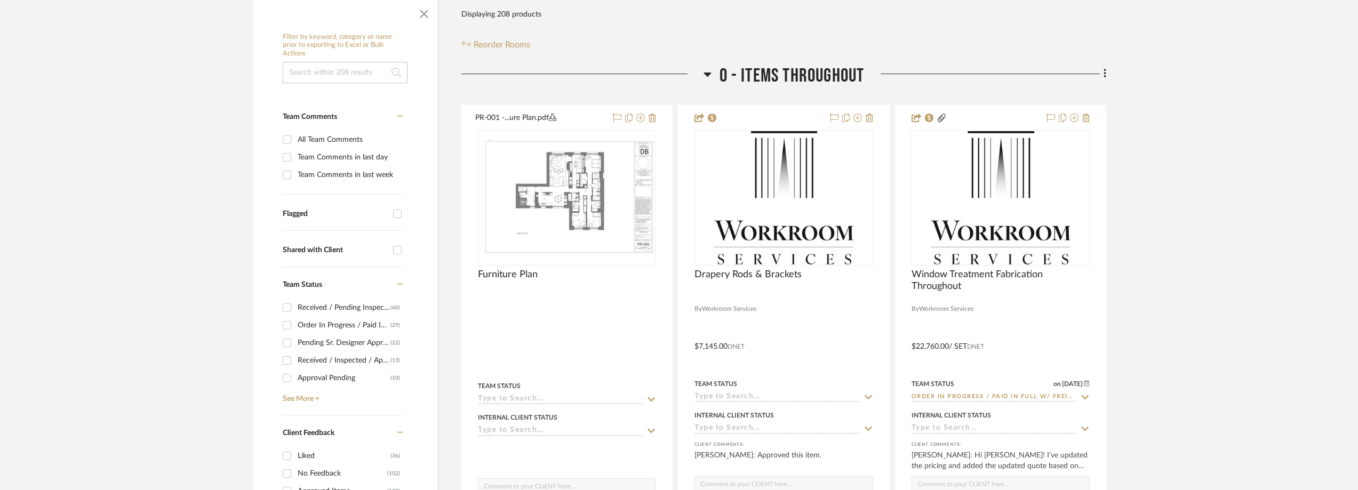
scroll to position [480, 0]
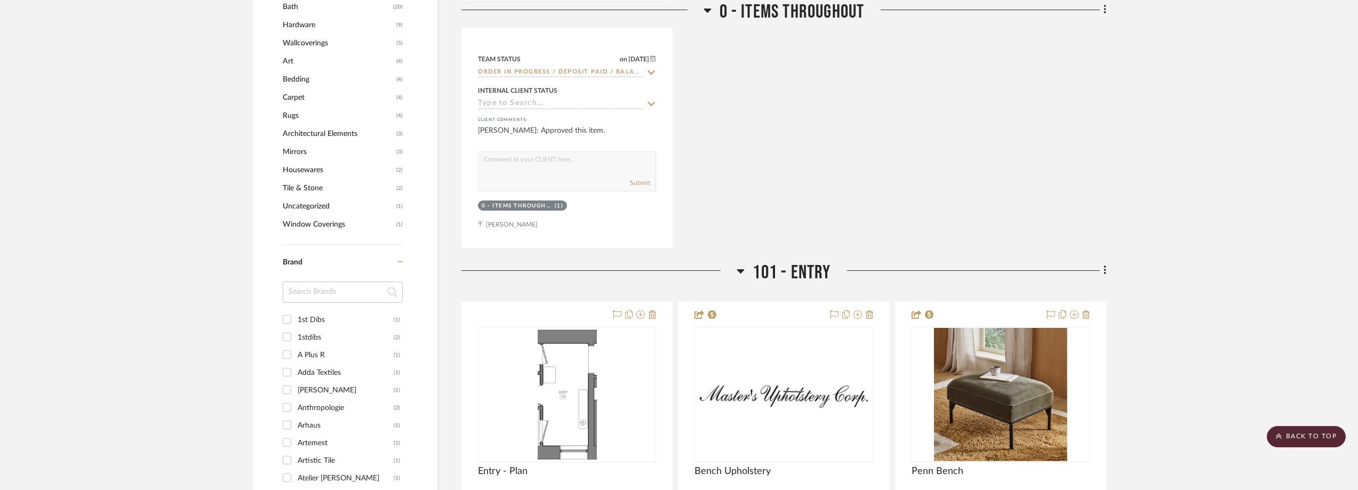
click at [301, 316] on div "1st Dibs" at bounding box center [346, 320] width 96 height 17
click at [296, 316] on input "1st Dibs (1)" at bounding box center [286, 319] width 17 height 17
checkbox input "true"
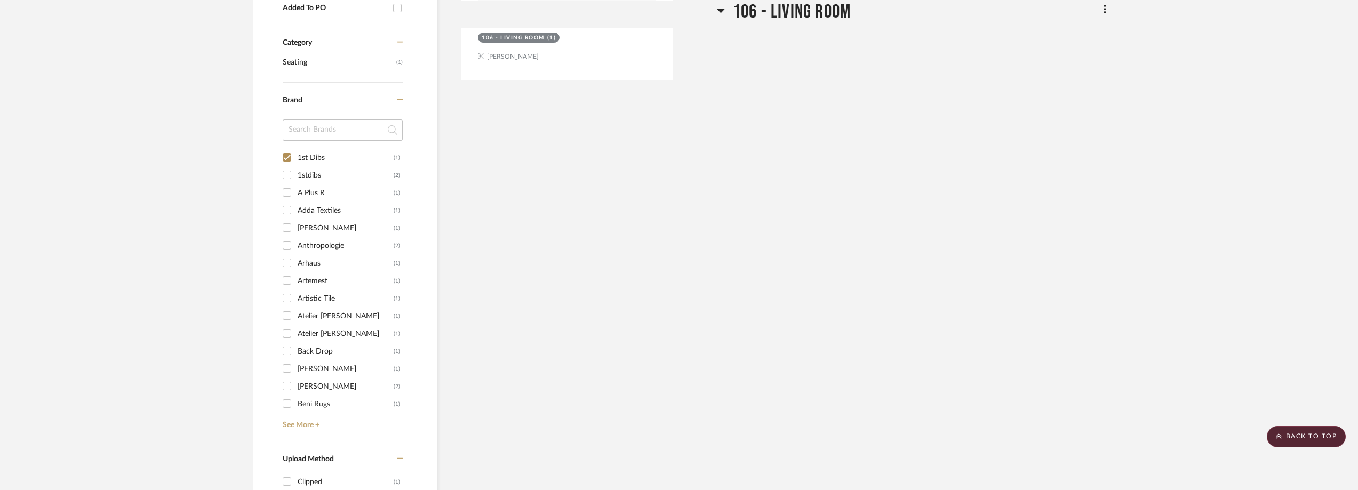
scroll to position [801, 0]
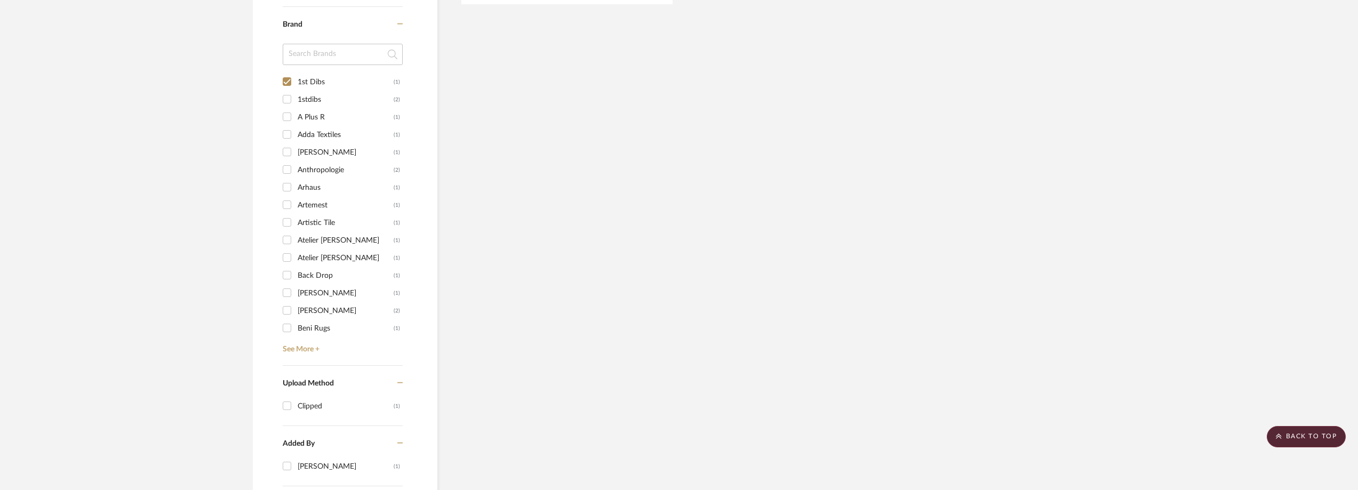
click at [300, 99] on div "1stdibs" at bounding box center [346, 99] width 96 height 17
click at [296, 99] on input "1stdibs (2)" at bounding box center [286, 99] width 17 height 17
checkbox input "true"
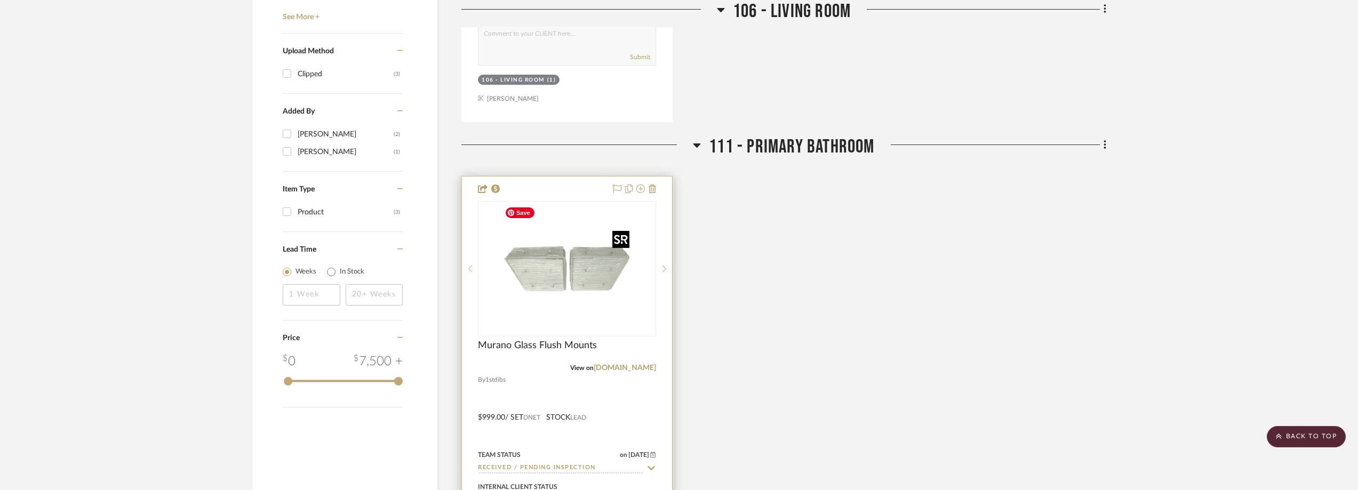
scroll to position [1263, 0]
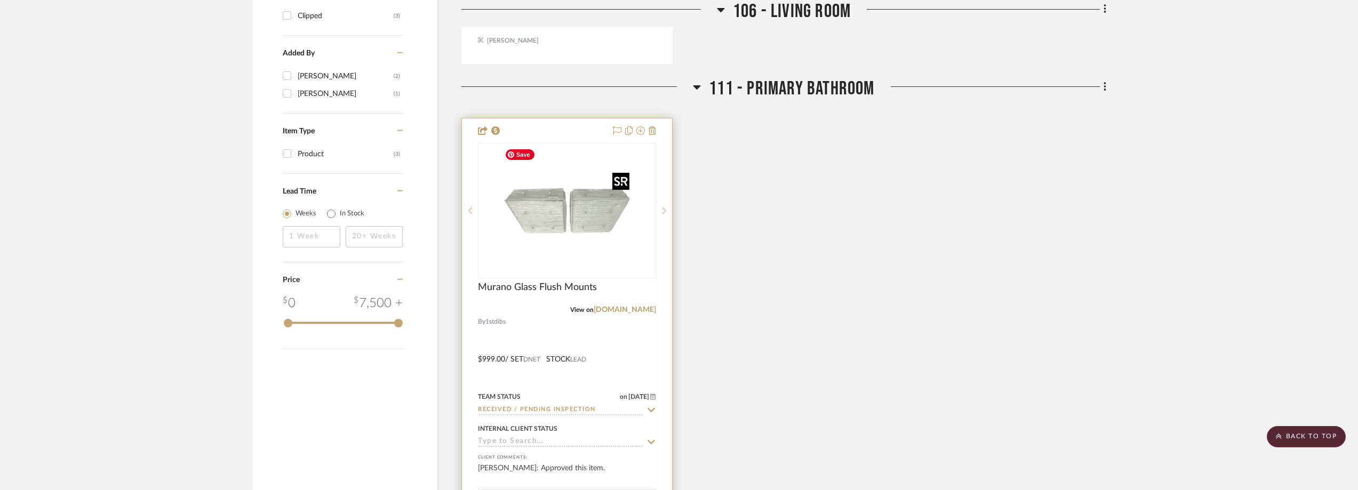
click at [596, 257] on img "0" at bounding box center [566, 210] width 133 height 133
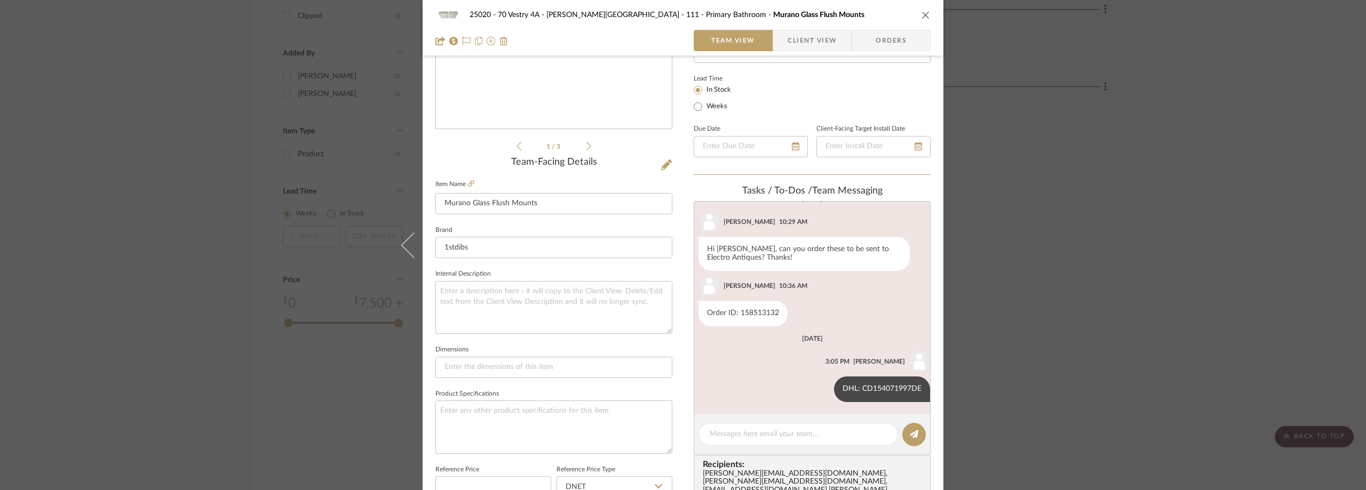
scroll to position [107, 0]
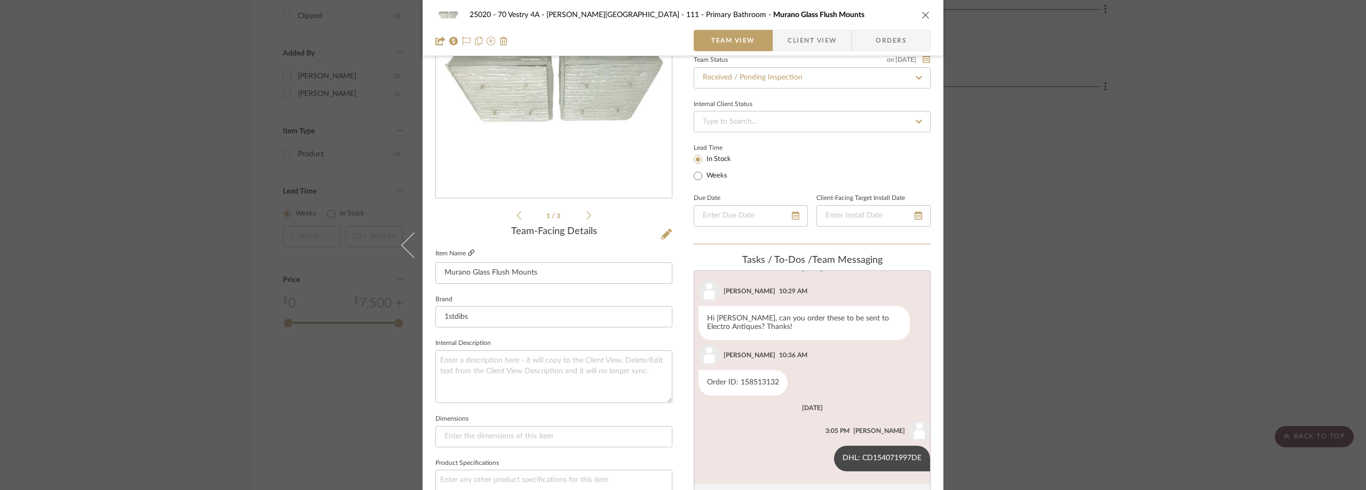
click at [468, 252] on icon at bounding box center [471, 253] width 6 height 6
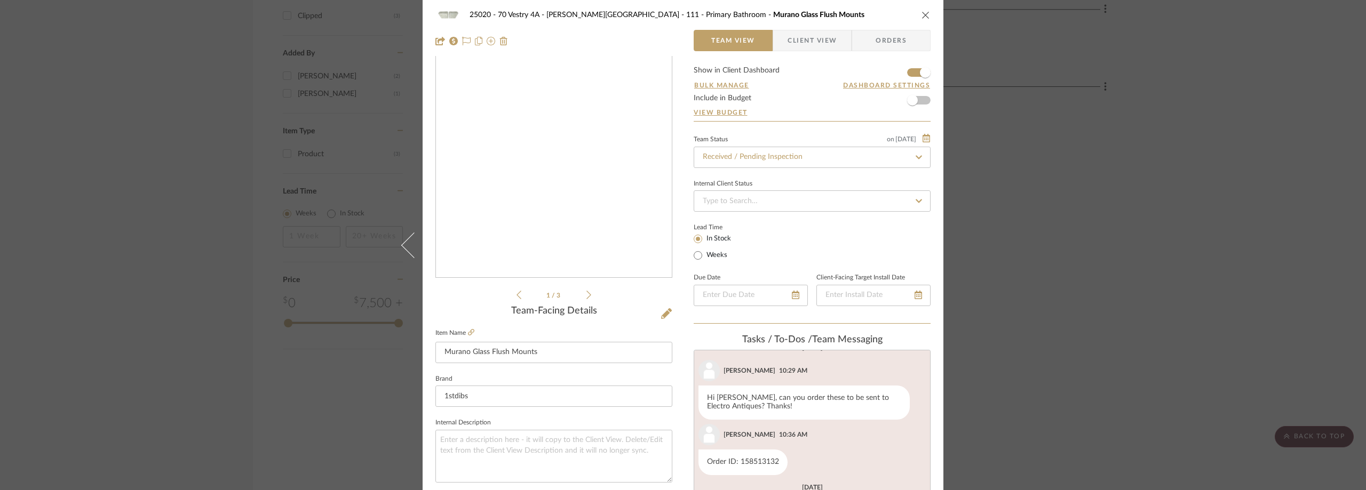
scroll to position [0, 0]
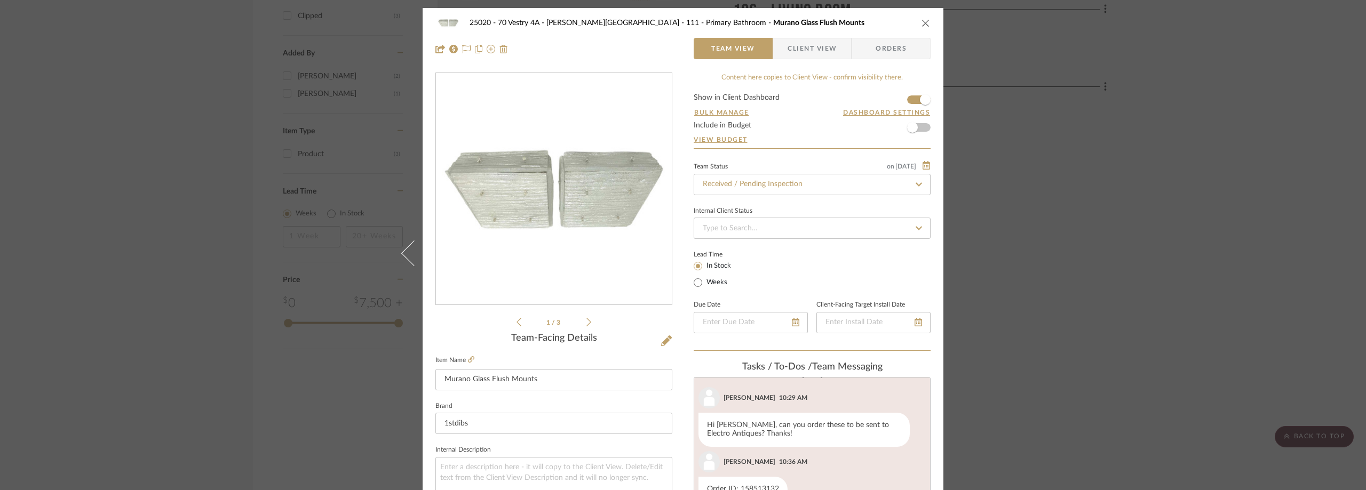
click at [1041, 233] on div "25020 - 70 Vestry 4A - [PERSON_NAME] 111 - Primary Bathroom Murano Glass Flush …" at bounding box center [683, 245] width 1366 height 490
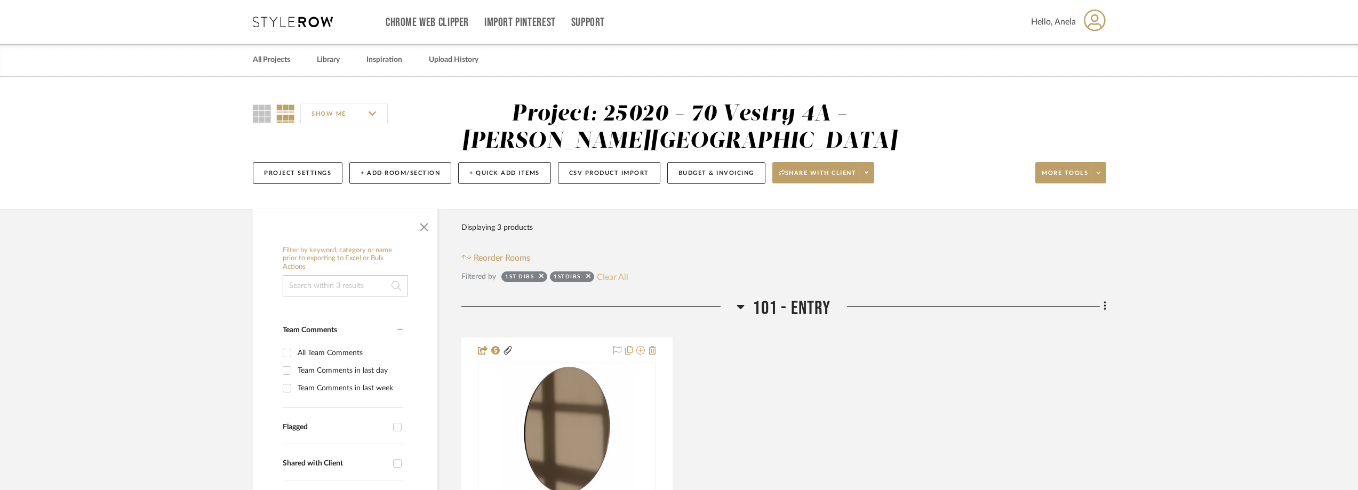
click at [612, 275] on button "Clear All" at bounding box center [612, 277] width 31 height 14
checkbox input "false"
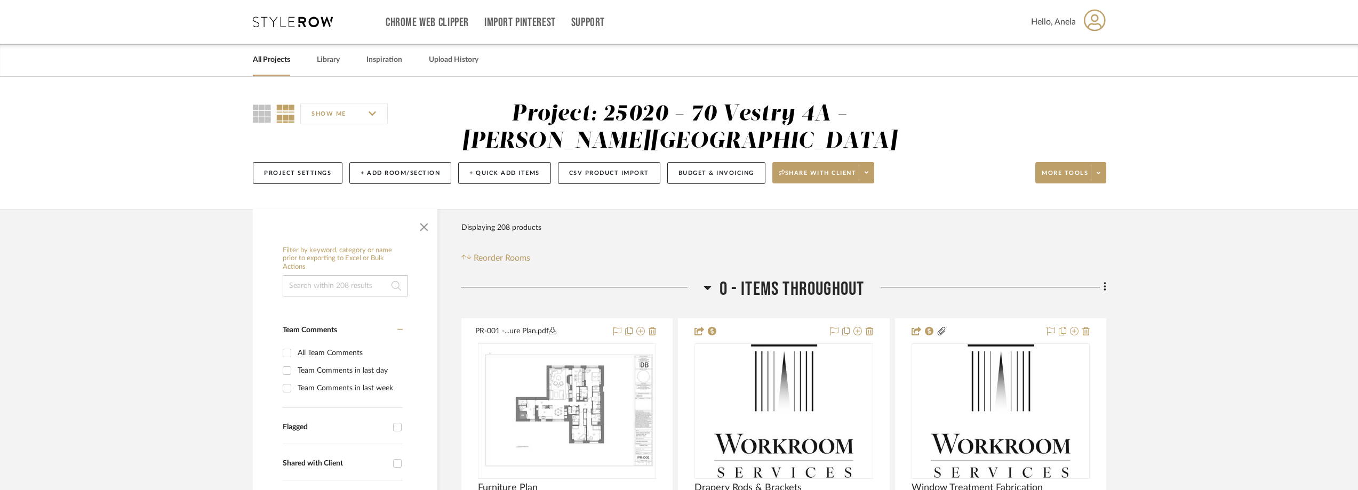
click at [293, 17] on icon at bounding box center [293, 22] width 80 height 11
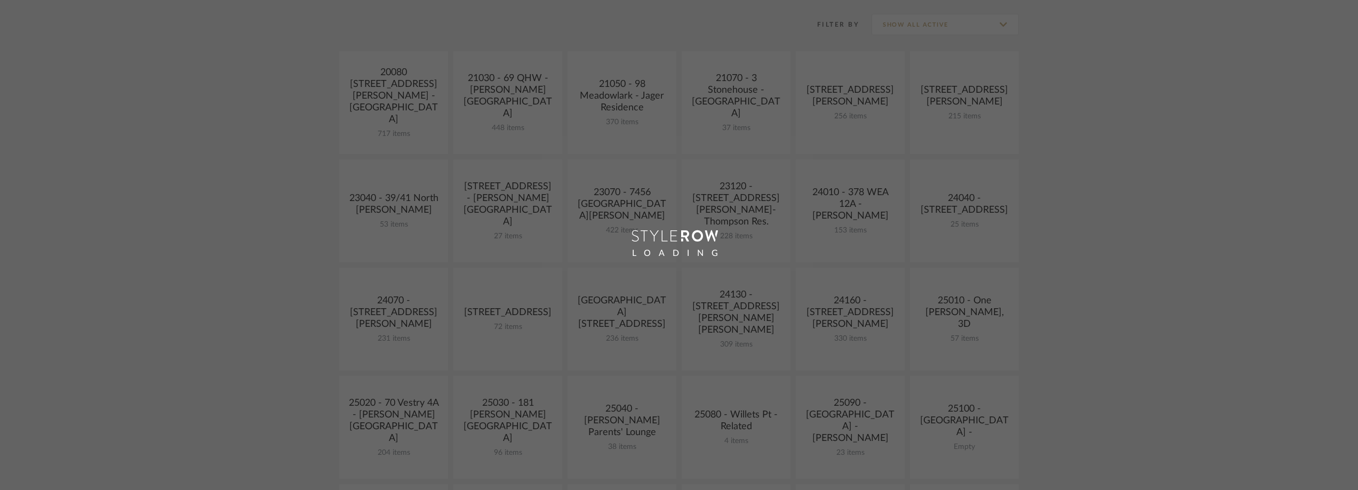
scroll to position [373, 0]
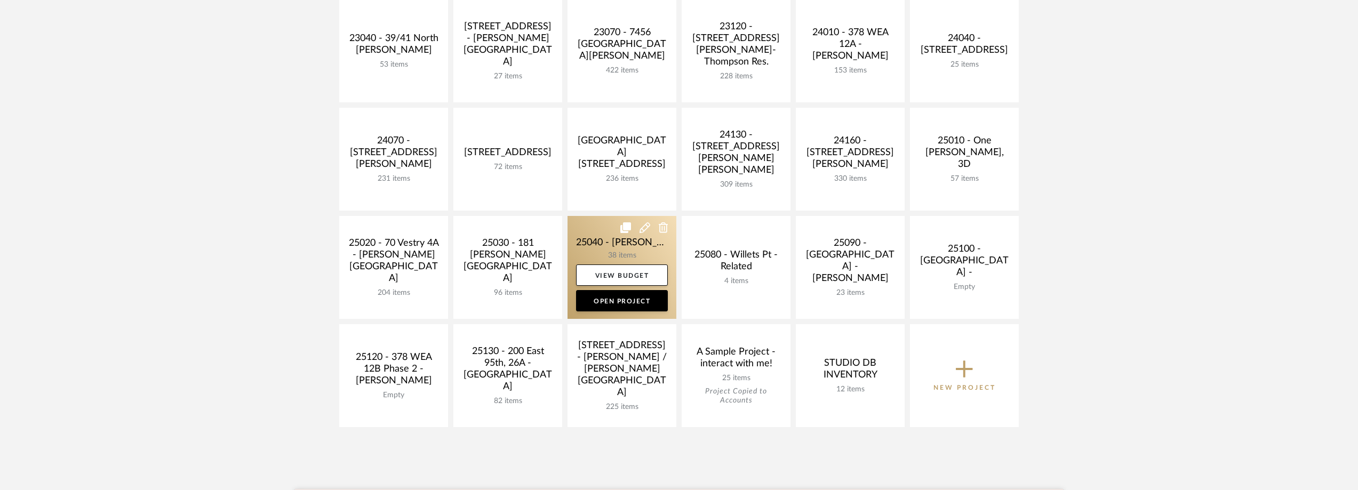
click at [635, 252] on link at bounding box center [622, 267] width 109 height 103
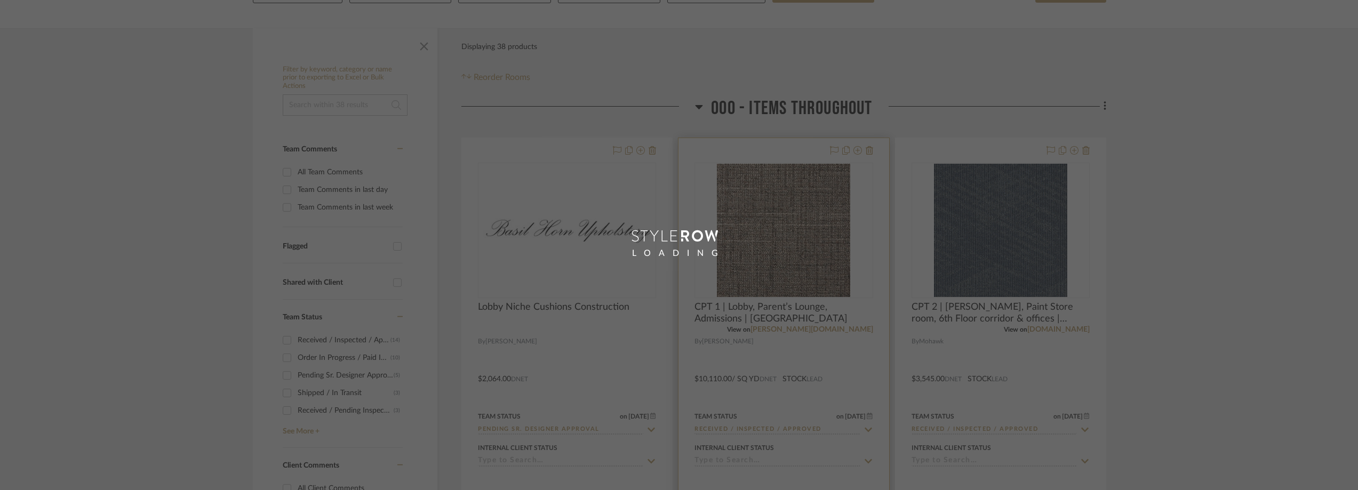
scroll to position [267, 0]
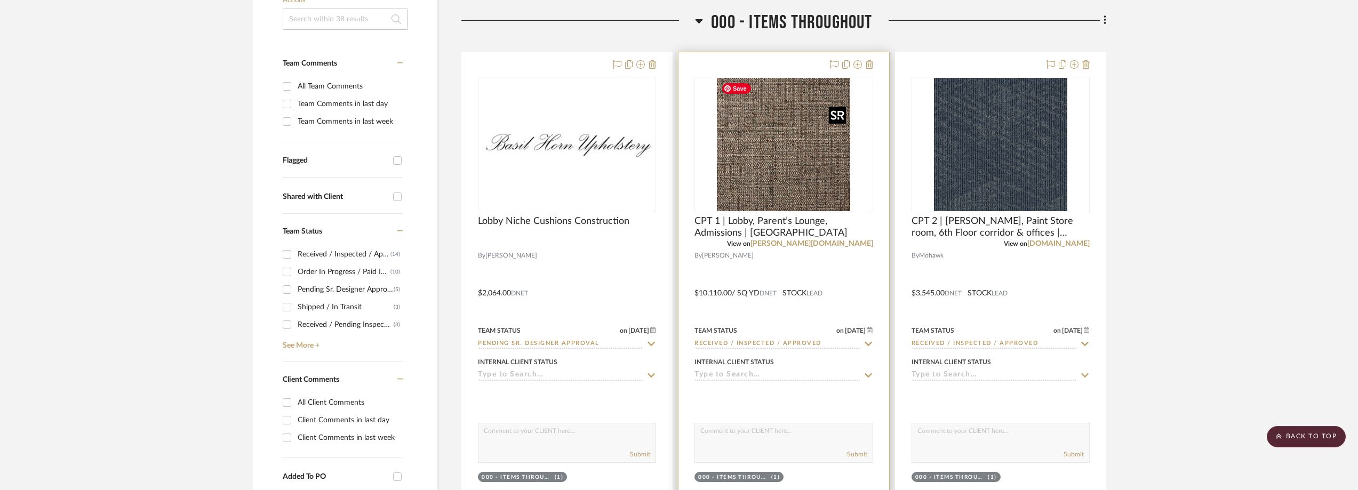
click at [764, 187] on img "0" at bounding box center [783, 144] width 133 height 133
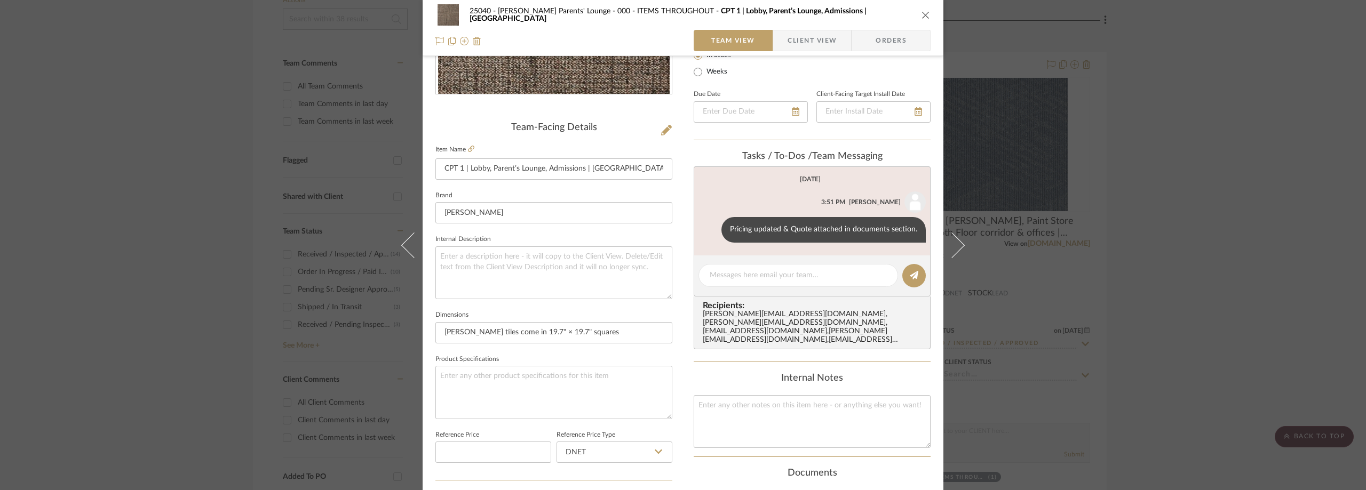
scroll to position [213, 0]
